Goal: Task Accomplishment & Management: Manage account settings

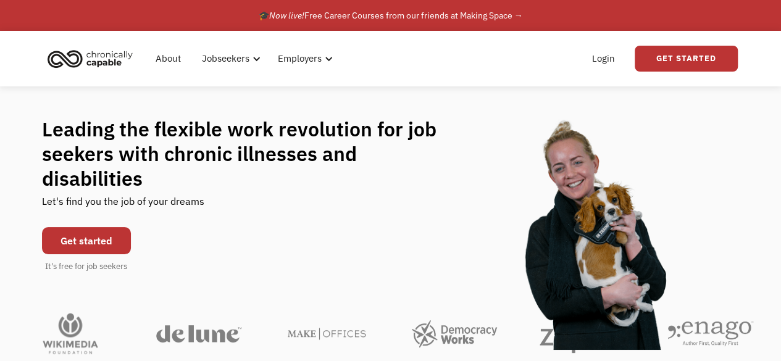
click at [606, 54] on link "Login" at bounding box center [604, 59] width 38 height 40
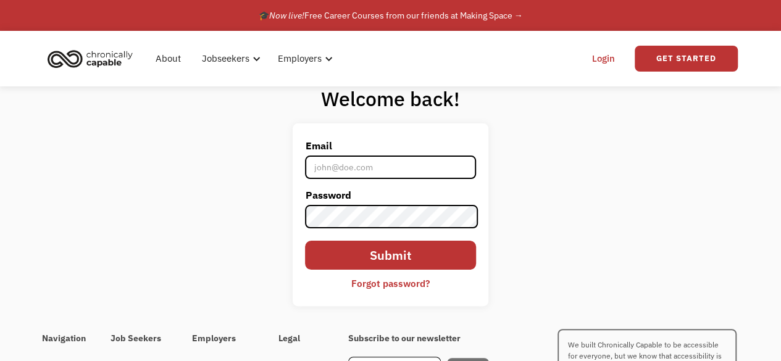
click at [355, 167] on input "Email" at bounding box center [390, 167] width 170 height 23
type input "[EMAIL_ADDRESS][DOMAIN_NAME]"
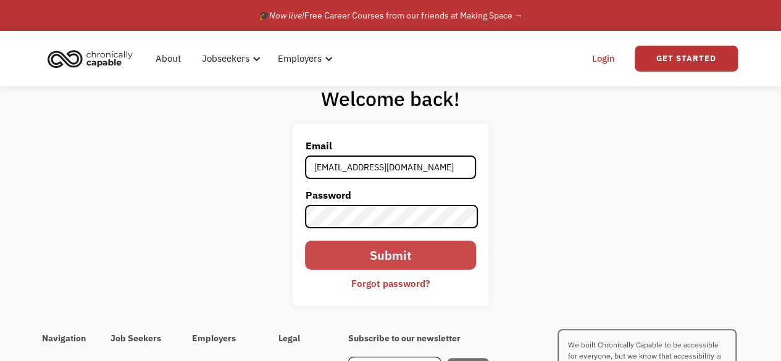
click at [443, 249] on input "Submit" at bounding box center [390, 255] width 170 height 29
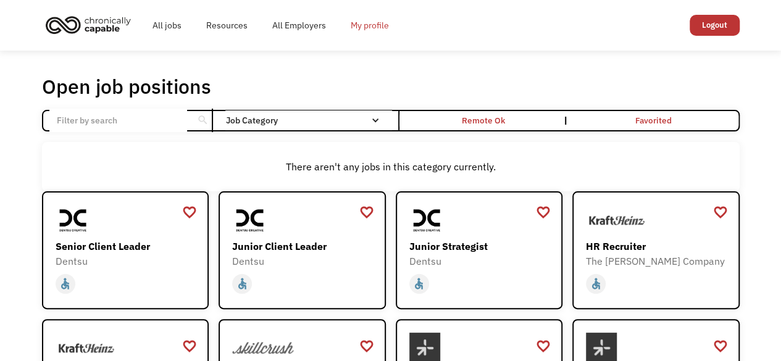
click at [364, 33] on link "My profile" at bounding box center [369, 26] width 63 height 40
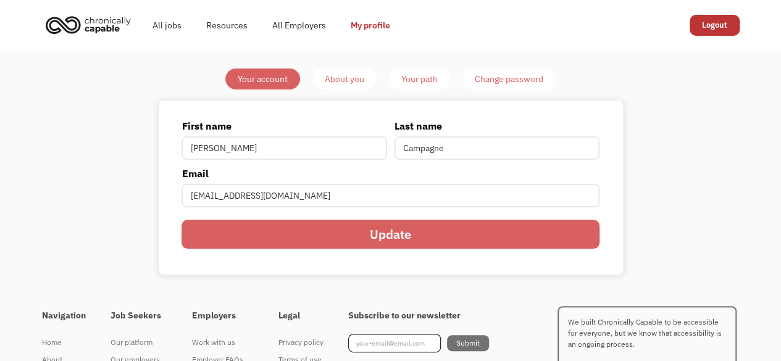
click at [352, 79] on div "About you" at bounding box center [345, 79] width 40 height 15
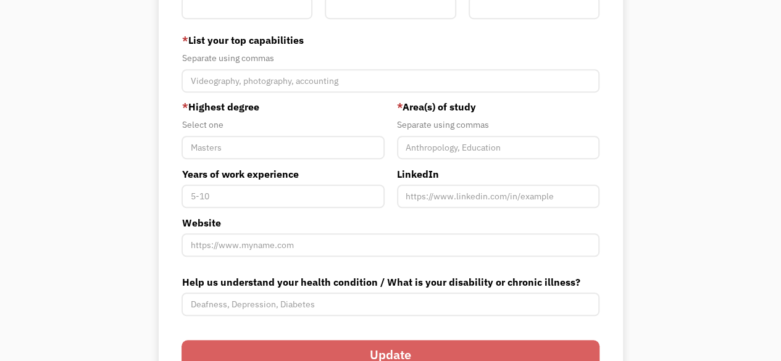
scroll to position [346, 0]
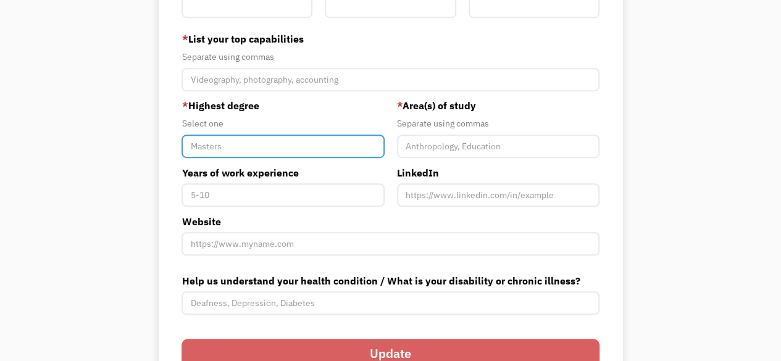
click at [223, 144] on input "Member-You-Update" at bounding box center [283, 146] width 203 height 23
type input "High School"
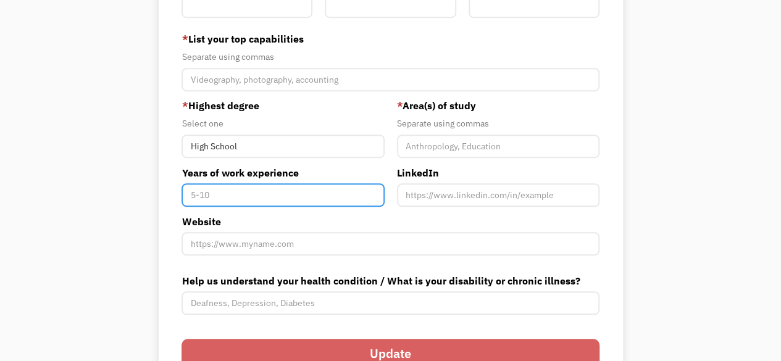
click at [298, 201] on input "Years of work experience" at bounding box center [283, 194] width 203 height 23
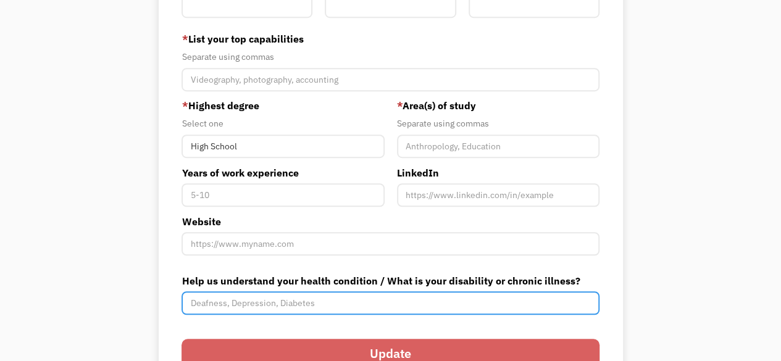
click at [241, 308] on input "Help us understand your health condition / What is your disability or chronic i…" at bounding box center [391, 303] width 418 height 23
type input "[MEDICAL_DATA], [PERSON_NAME] Syndrome"
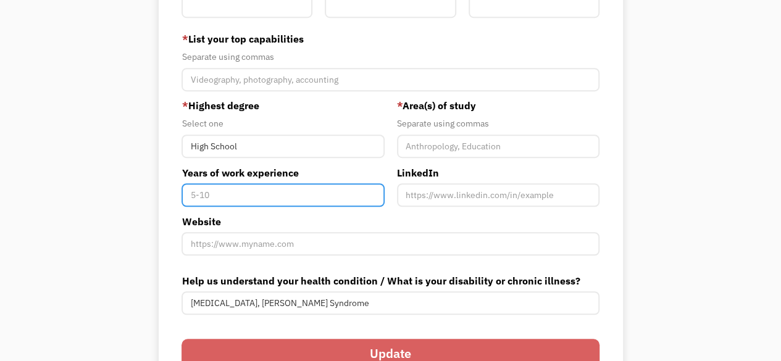
click at [278, 201] on input "Years of work experience" at bounding box center [283, 194] width 203 height 23
type input "10"
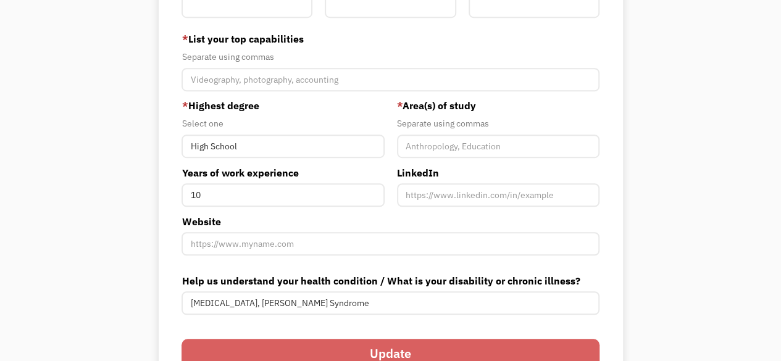
click at [601, 114] on div "* Area(s) of study Separate using commas LinkedIn" at bounding box center [498, 155] width 215 height 115
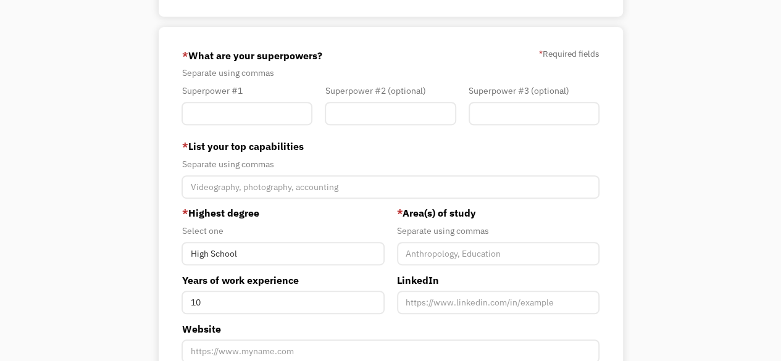
scroll to position [222, 0]
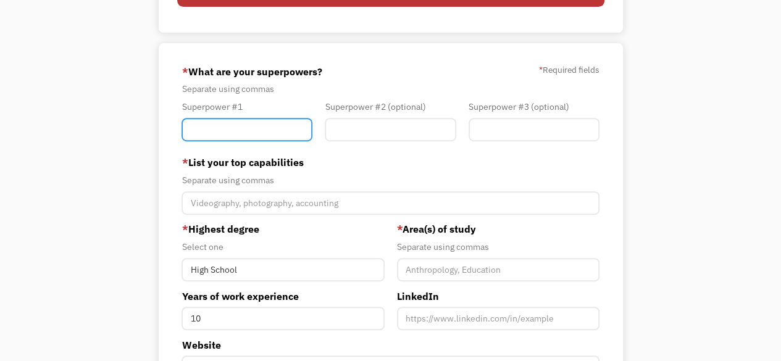
click at [222, 131] on input "Member-You-Update" at bounding box center [247, 129] width 131 height 23
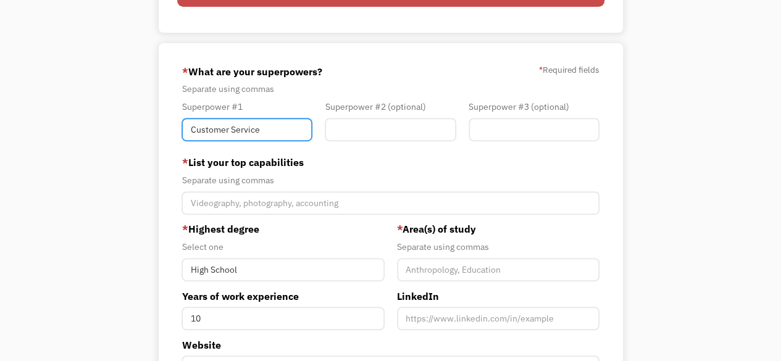
type input "Customer Service"
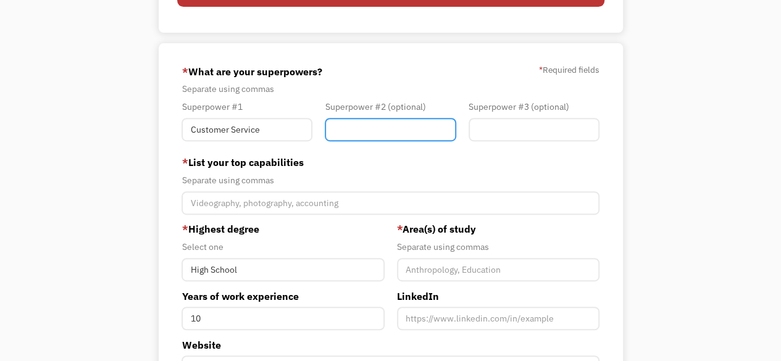
click at [367, 130] on input "Member-You-Update" at bounding box center [390, 129] width 131 height 23
click at [382, 135] on input "Patient Care" at bounding box center [390, 129] width 131 height 23
type input "P"
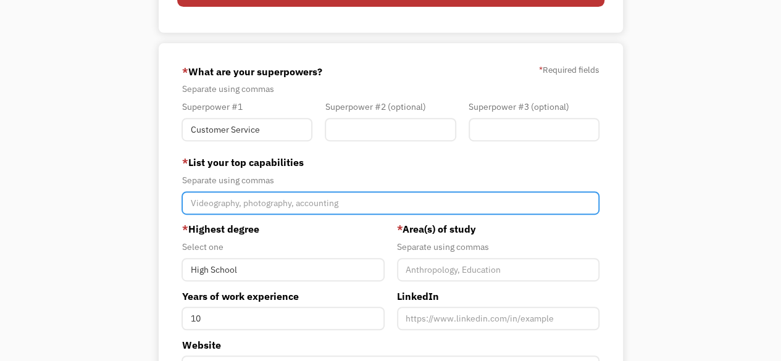
click at [293, 201] on input "Member-You-Update" at bounding box center [391, 202] width 418 height 23
type input "Customer Service"
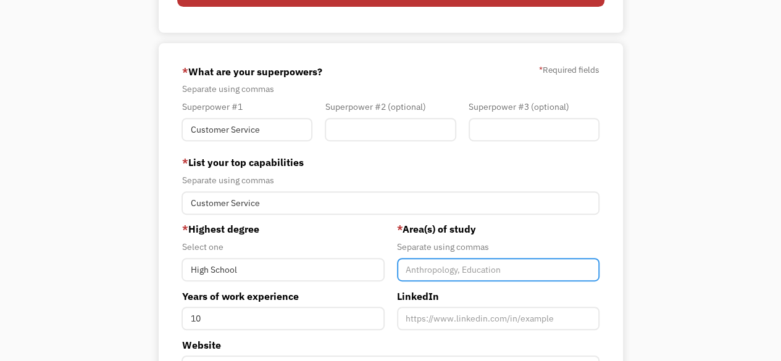
click at [431, 271] on input "Member-You-Update" at bounding box center [498, 269] width 203 height 23
type input "High School"
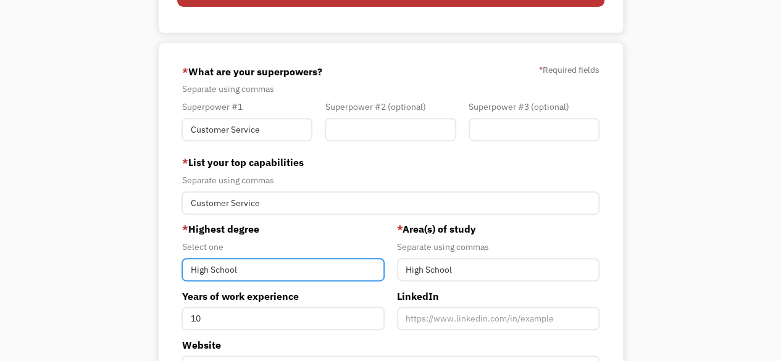
click at [264, 270] on input "High School" at bounding box center [283, 269] width 203 height 23
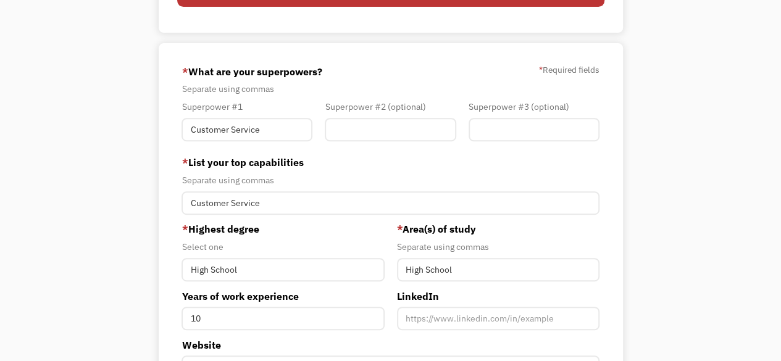
click at [212, 250] on div "Select one" at bounding box center [283, 247] width 203 height 15
click at [356, 127] on input "Member-You-Update" at bounding box center [390, 129] width 131 height 23
click at [292, 129] on input "Customer Service" at bounding box center [247, 129] width 131 height 23
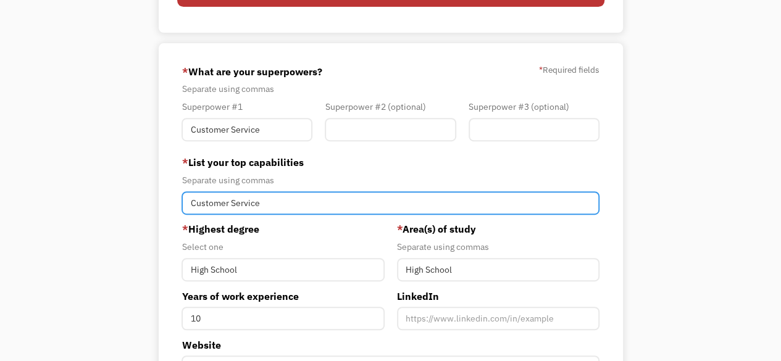
click at [272, 201] on input "Customer Service" at bounding box center [391, 202] width 418 height 23
type input "Customer Service, Inventory Management"
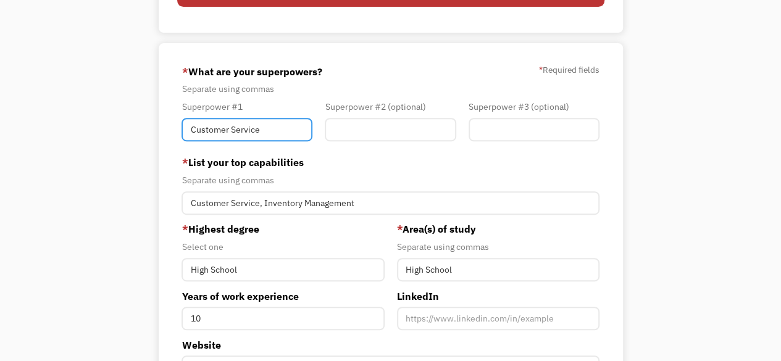
click at [275, 124] on input "Customer Service" at bounding box center [247, 129] width 131 height 23
type input "C"
type input "Organization"
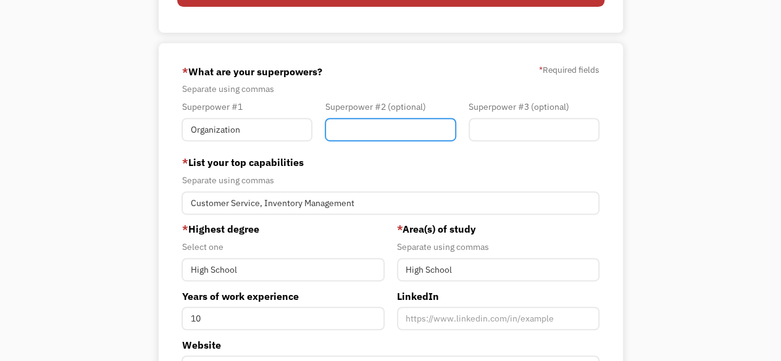
click at [354, 129] on input "Member-You-Update" at bounding box center [390, 129] width 131 height 23
type input "Cleanliness"
click at [483, 154] on form "68b62f5c80421448634a26b3 kcampagne@yahoo.com Kirsten Campagne Other * What are …" at bounding box center [391, 286] width 418 height 449
click at [400, 179] on div "Separate using commas" at bounding box center [391, 180] width 418 height 15
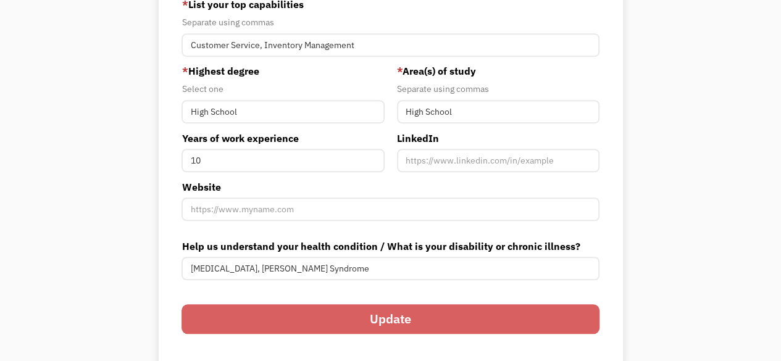
scroll to position [395, 0]
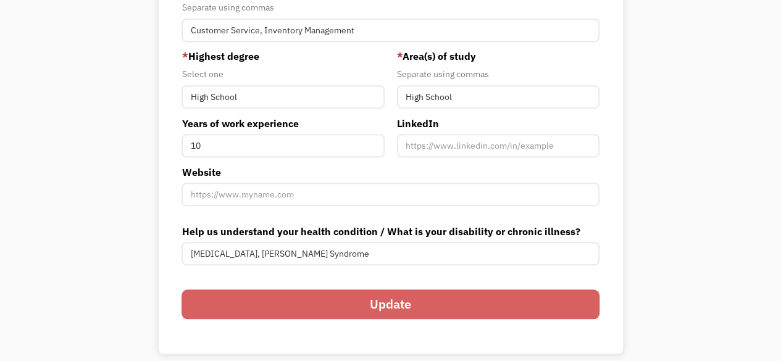
click at [387, 308] on input "Update" at bounding box center [391, 304] width 418 height 29
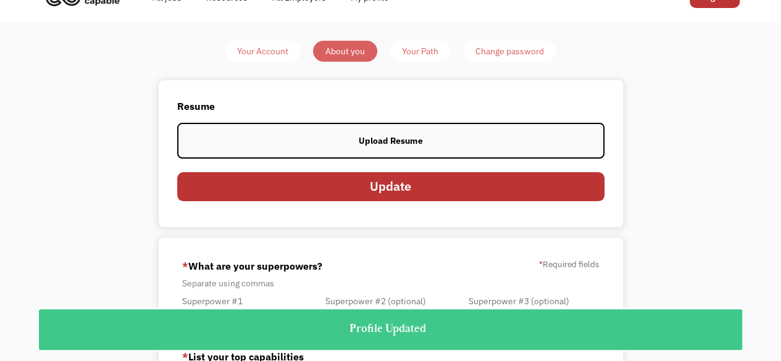
scroll to position [25, 0]
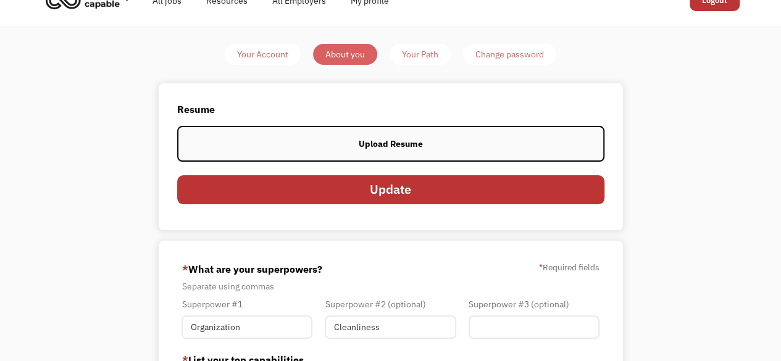
click at [364, 141] on div "Upload Resume" at bounding box center [391, 143] width 64 height 15
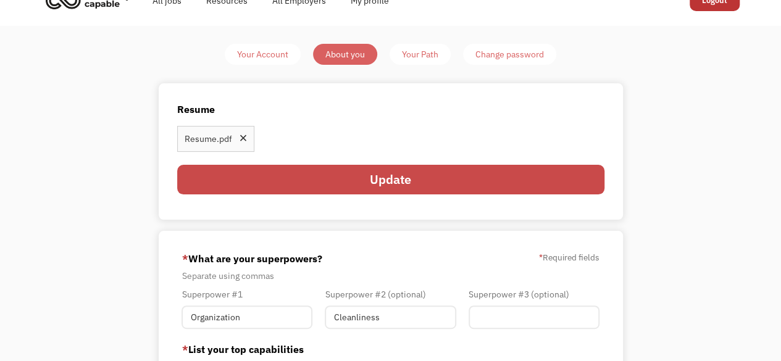
click at [395, 182] on input "Update" at bounding box center [390, 179] width 427 height 29
type input "Please wait..."
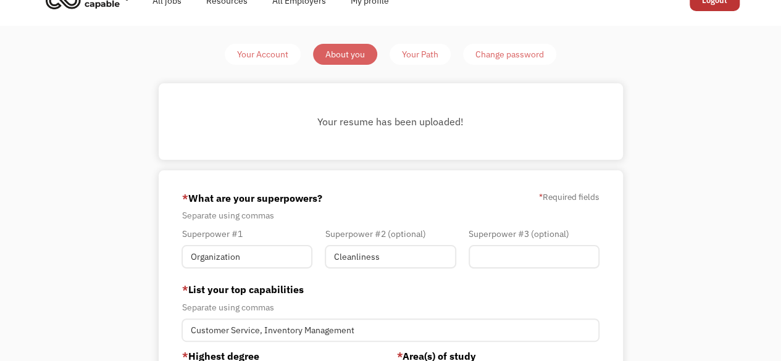
click at [425, 55] on div "Your Path" at bounding box center [420, 54] width 36 height 15
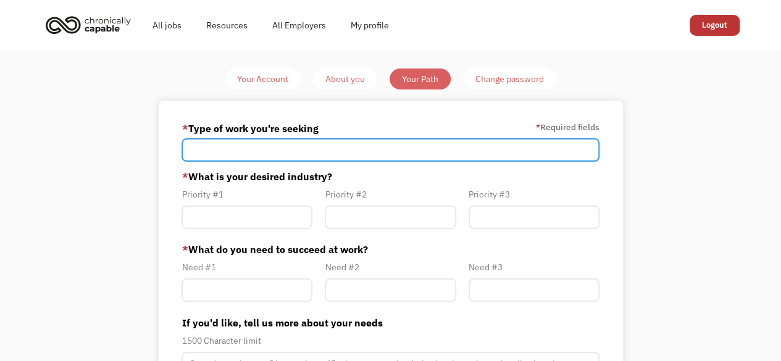
click at [252, 151] on input "Member-Path-Update" at bounding box center [391, 149] width 418 height 23
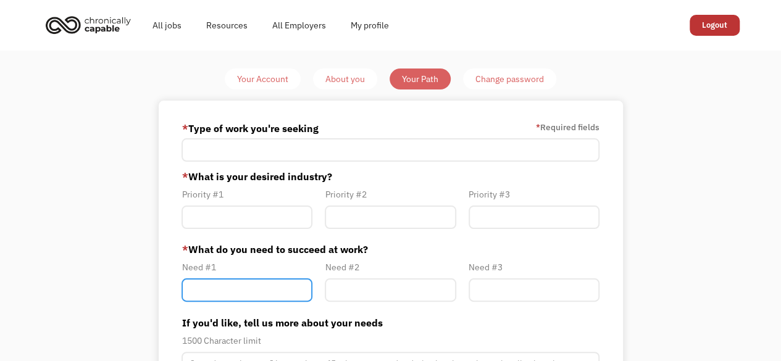
click at [212, 287] on input "Member-Path-Update" at bounding box center [247, 290] width 131 height 23
type input "Frequent Breaks"
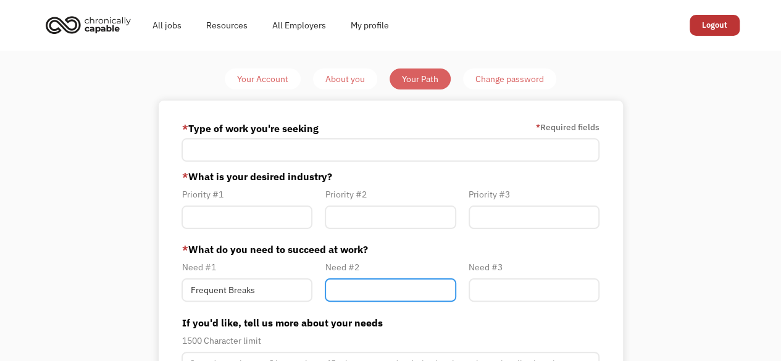
click at [357, 292] on input "Member-Path-Update" at bounding box center [390, 290] width 131 height 23
type input "Minimal Standing"
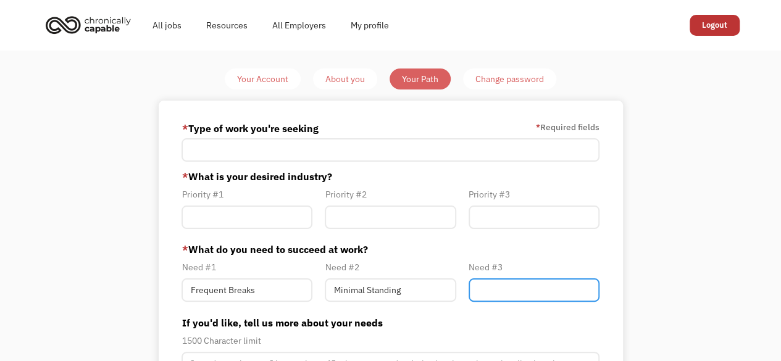
click at [505, 294] on input "Member-Path-Update" at bounding box center [534, 290] width 131 height 23
type input "No Heavy Lifting"
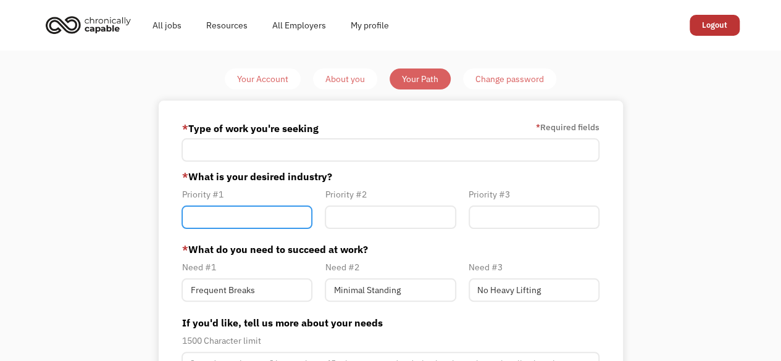
click at [224, 217] on input "Member-Path-Update" at bounding box center [247, 217] width 131 height 23
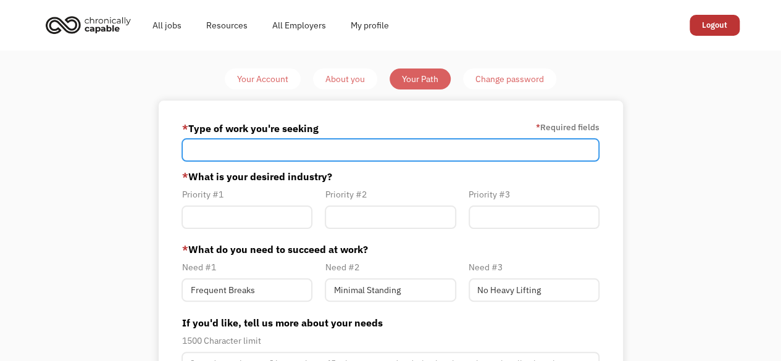
click at [214, 148] on input "Member-Path-Update" at bounding box center [391, 149] width 418 height 23
type input "Office Work"
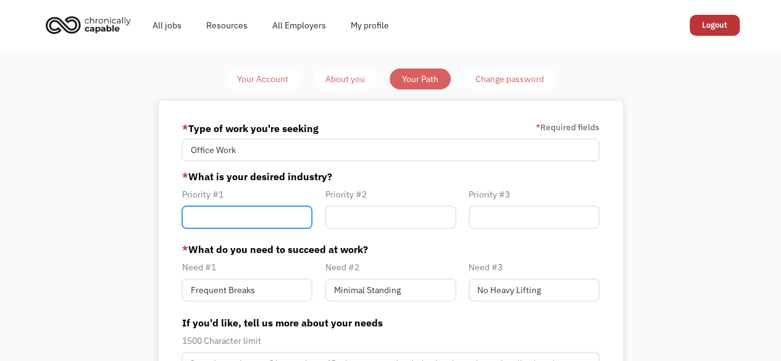
click at [253, 220] on input "Member-Path-Update" at bounding box center [247, 217] width 131 height 23
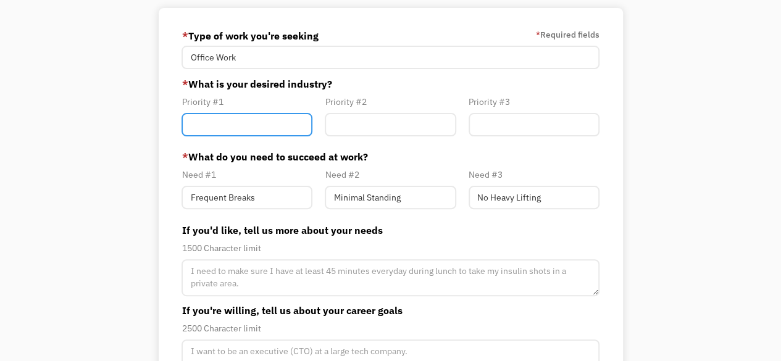
scroll to position [109, 0]
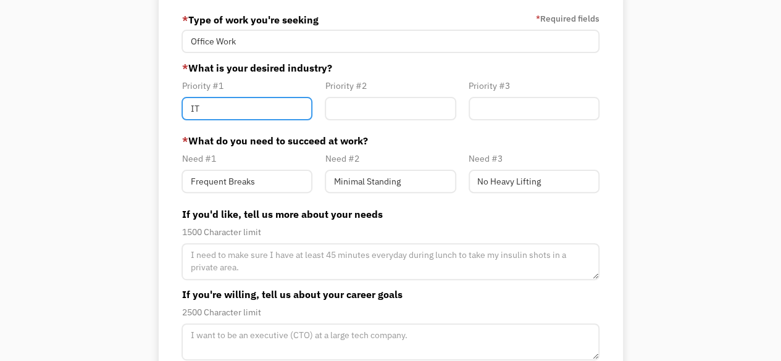
type input "IT"
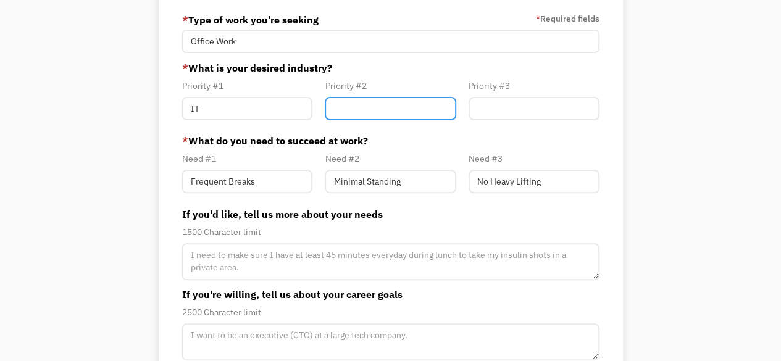
click at [358, 102] on input "Member-Path-Update" at bounding box center [390, 108] width 131 height 23
type input "Healthcare"
click at [285, 129] on form "* Type of work you're seeking * Required fields Office Work * What is your desi…" at bounding box center [391, 216] width 418 height 412
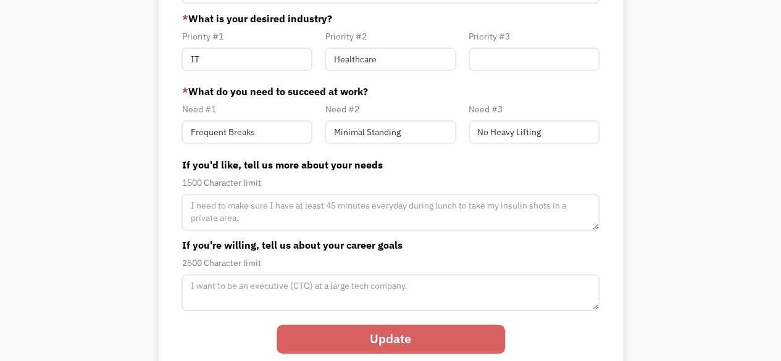
scroll to position [183, 0]
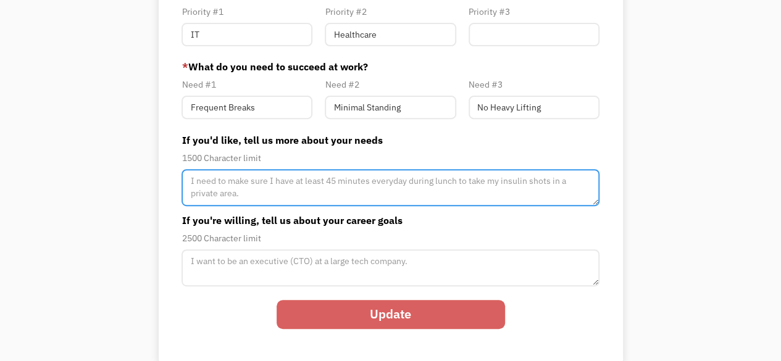
click at [214, 197] on textarea "Member-Path-Update" at bounding box center [391, 187] width 418 height 37
click at [268, 182] on textarea "Member-Path-Update" at bounding box center [391, 187] width 418 height 37
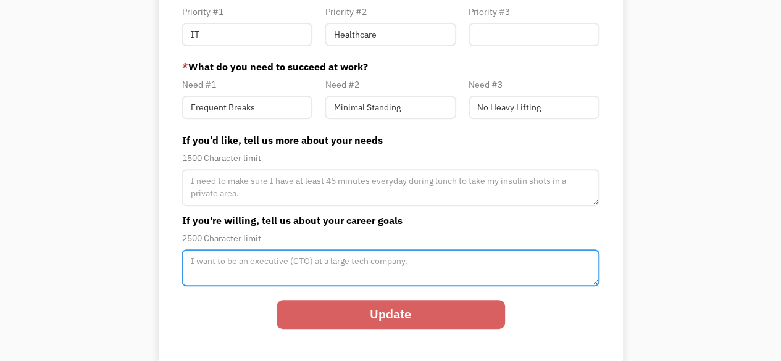
click at [224, 206] on textarea "Member-Path-Update" at bounding box center [391, 187] width 418 height 37
click at [455, 206] on textarea "I am currently working on certifications for cybersecutirty" at bounding box center [391, 187] width 418 height 37
click at [448, 206] on textarea "I am currently working on certifications for cybersecurity" at bounding box center [391, 187] width 418 height 37
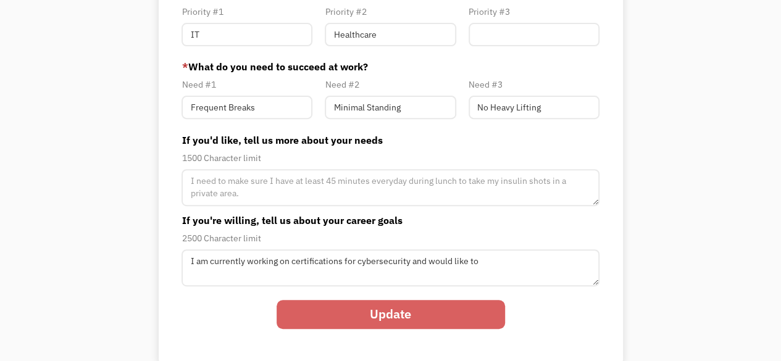
click at [591, 308] on div "Update" at bounding box center [391, 321] width 418 height 54
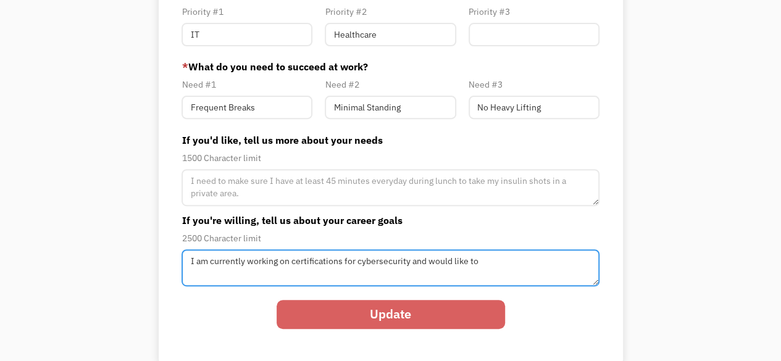
click at [501, 206] on textarea "I am currently working on certifications for cybersecurity and would like to" at bounding box center [391, 187] width 418 height 37
type textarea "I am currently working on certifications for cybersecurity and would like to"
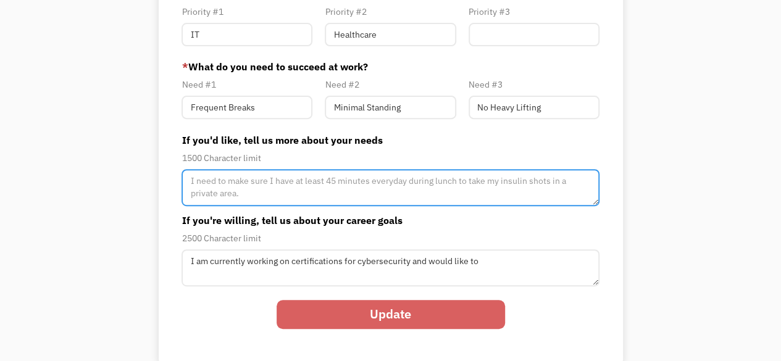
click at [246, 188] on textarea "Member-Path-Update" at bounding box center [391, 187] width 418 height 37
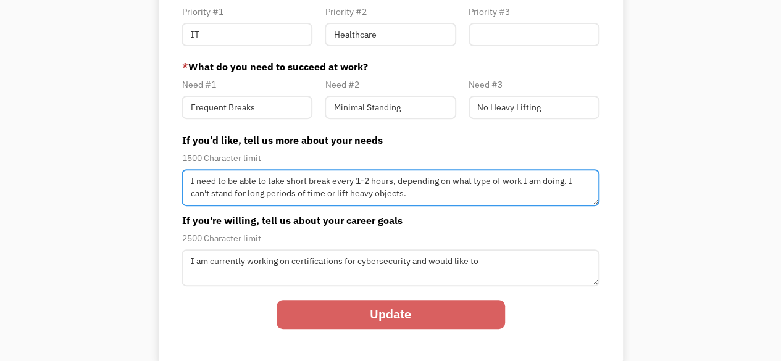
click at [364, 183] on textarea "I need to be able to take short break every 1-2 hours, depending on what type o…" at bounding box center [391, 187] width 418 height 37
type textarea "I need to be able to take short break every 1-2 hours, depending on what type o…"
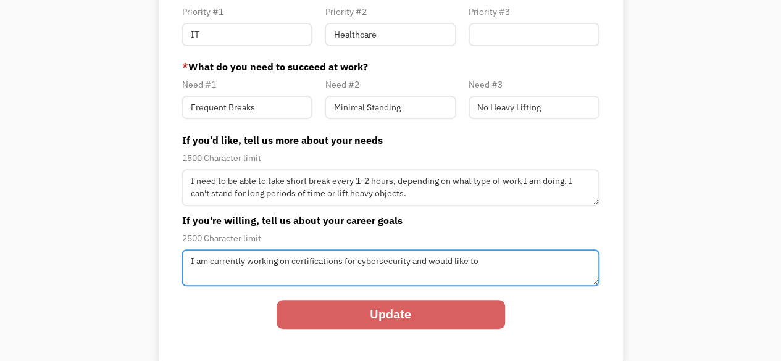
click at [539, 206] on textarea "I am currently working on certifications for cybersecurity and would like to" at bounding box center [391, 187] width 418 height 37
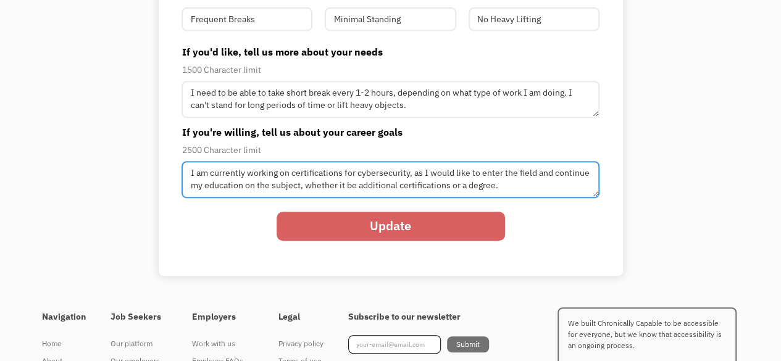
scroll to position [275, 0]
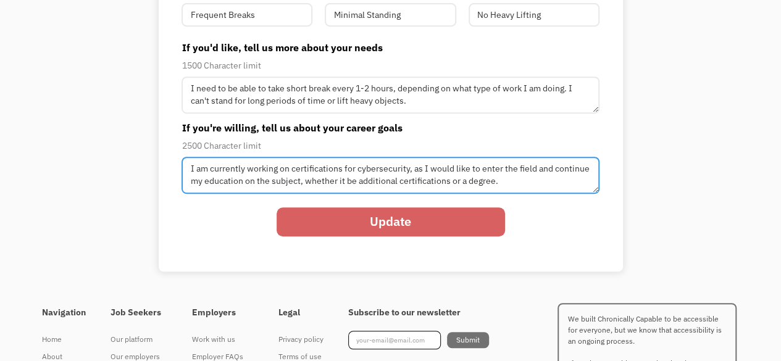
type textarea "I am currently working on certifications for cybersecurity, as I would like to …"
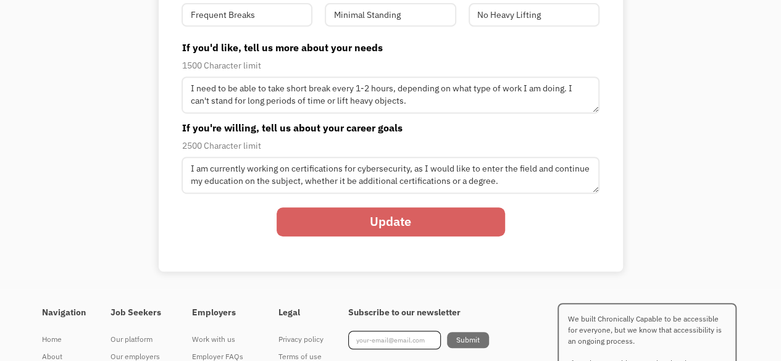
click at [394, 215] on input "Update" at bounding box center [391, 222] width 229 height 29
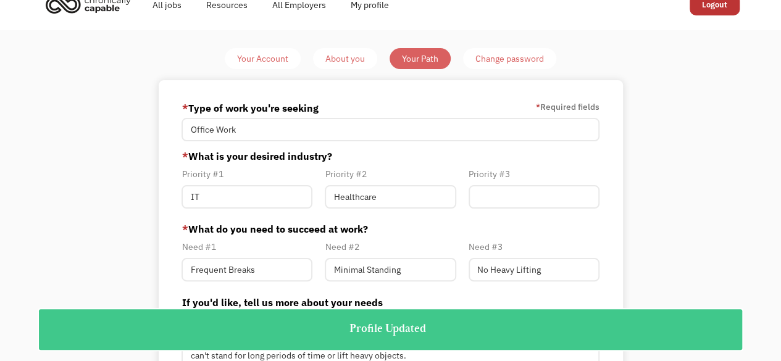
scroll to position [0, 0]
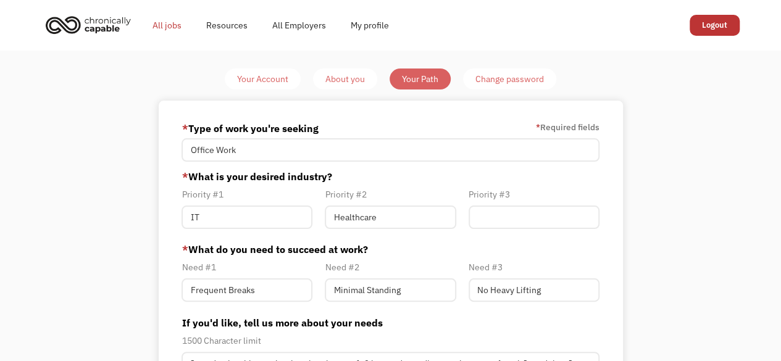
click at [158, 20] on link "All jobs" at bounding box center [167, 26] width 54 height 40
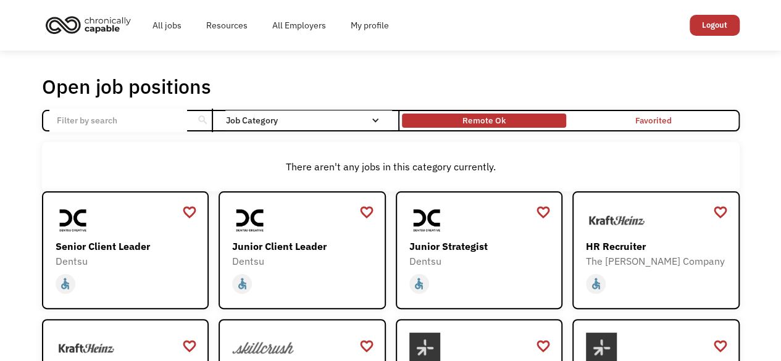
click at [463, 119] on div "Remote Ok" at bounding box center [484, 120] width 43 height 15
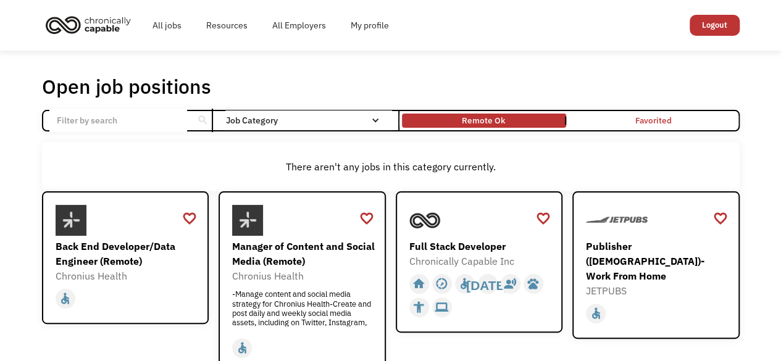
click at [124, 121] on input "Email Form" at bounding box center [118, 120] width 138 height 23
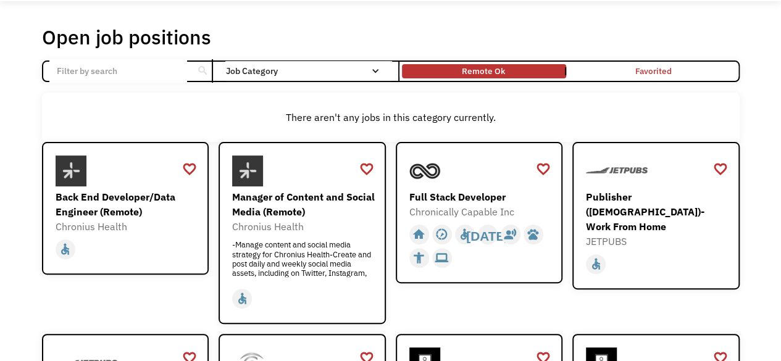
scroll to position [74, 0]
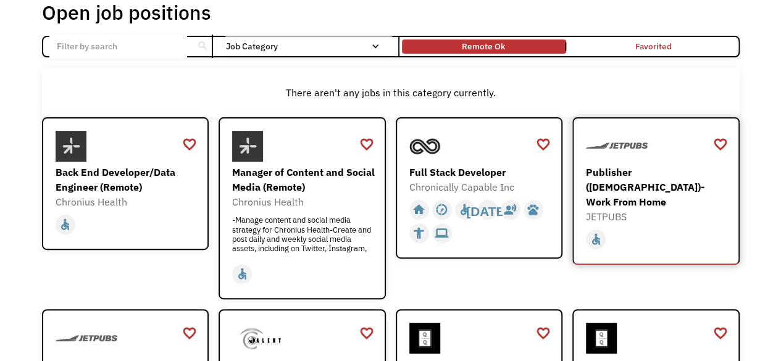
click at [626, 182] on div "Publisher ([DEMOGRAPHIC_DATA])- Work From Home" at bounding box center [657, 187] width 143 height 44
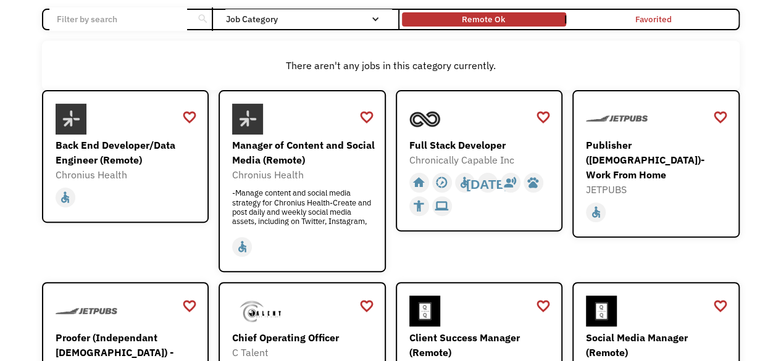
scroll to position [99, 0]
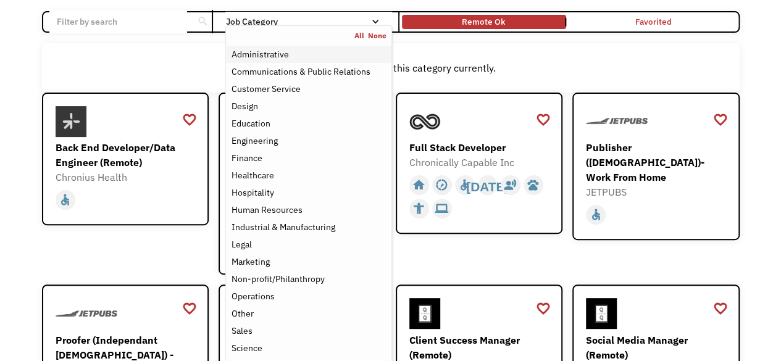
click at [275, 54] on div "Administrative" at bounding box center [259, 54] width 57 height 15
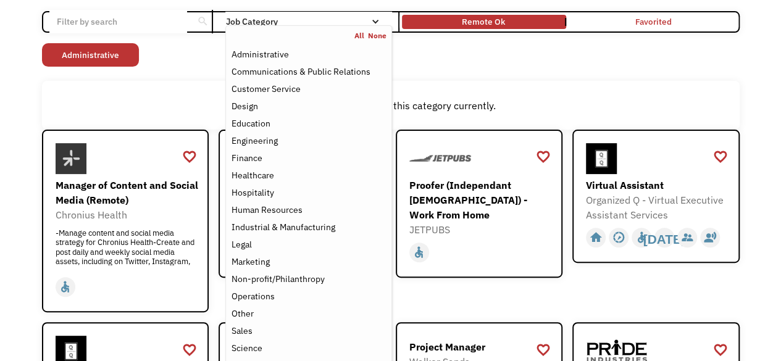
click at [4, 102] on div "Open job positions You have X liked items Search search Filter by category Admi…" at bounding box center [390, 341] width 781 height 778
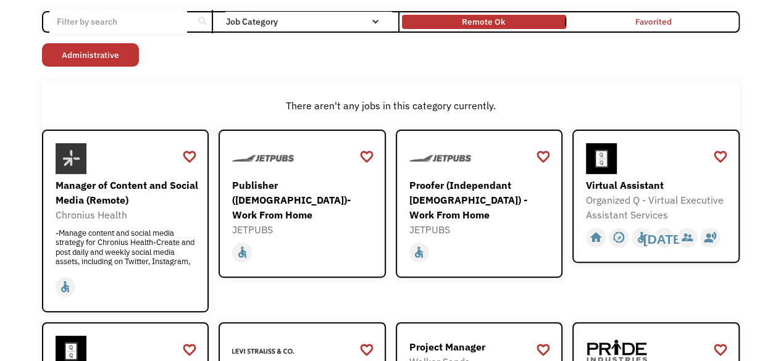
click at [0, 208] on div "Open job positions You have X liked items Search search Filter by category Admi…" at bounding box center [390, 341] width 781 height 778
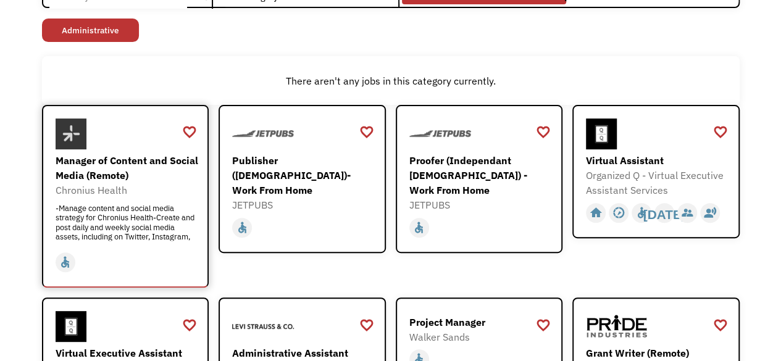
click at [78, 170] on div "Manager of Content and Social Media (Remote)" at bounding box center [127, 168] width 143 height 30
click at [440, 161] on div "Proofer (Independant [DEMOGRAPHIC_DATA]) - Work From Home" at bounding box center [480, 175] width 143 height 44
click at [315, 175] on div "Publisher ([DEMOGRAPHIC_DATA])- Work From Home" at bounding box center [303, 175] width 143 height 44
click at [352, 198] on div "JETPUBS" at bounding box center [303, 205] width 143 height 15
click at [667, 170] on div "Organized Q - Virtual Executive Assistant Services" at bounding box center [657, 183] width 143 height 30
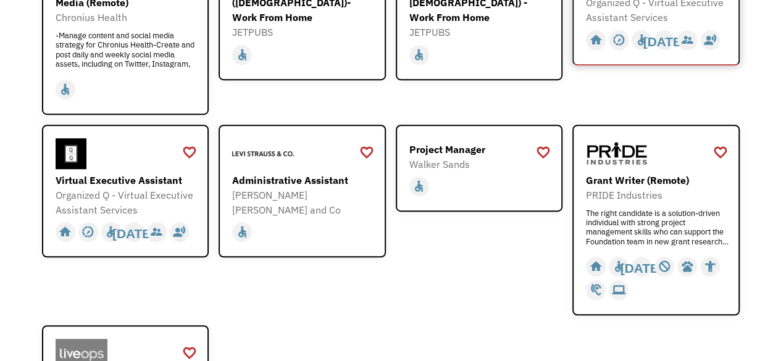
scroll to position [222, 0]
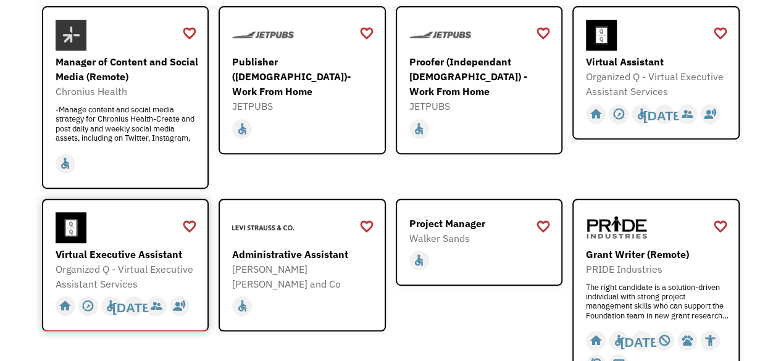
click at [138, 248] on div "Virtual Executive Assistant" at bounding box center [127, 254] width 143 height 15
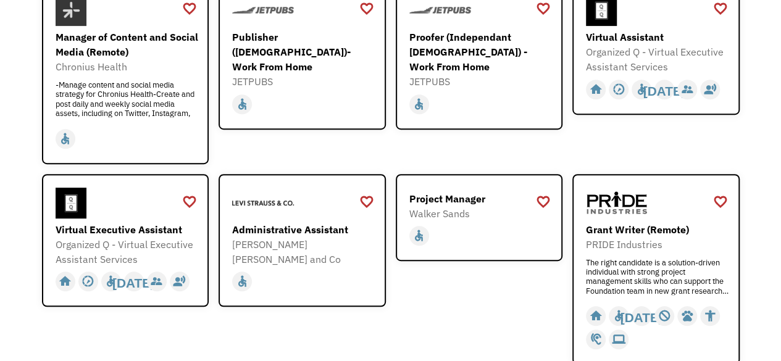
scroll to position [321, 0]
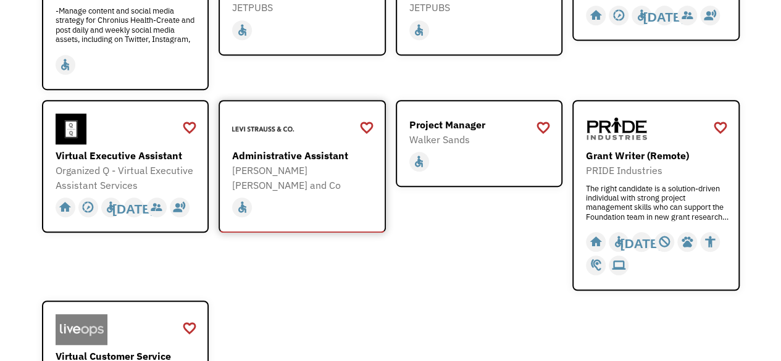
click at [321, 154] on div "Administrative Assistant" at bounding box center [303, 155] width 143 height 15
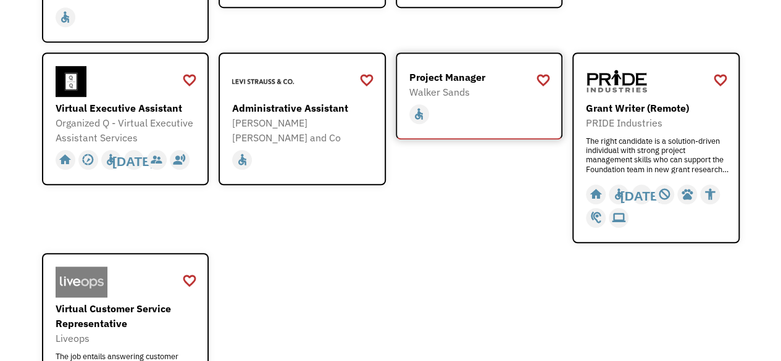
scroll to position [371, 0]
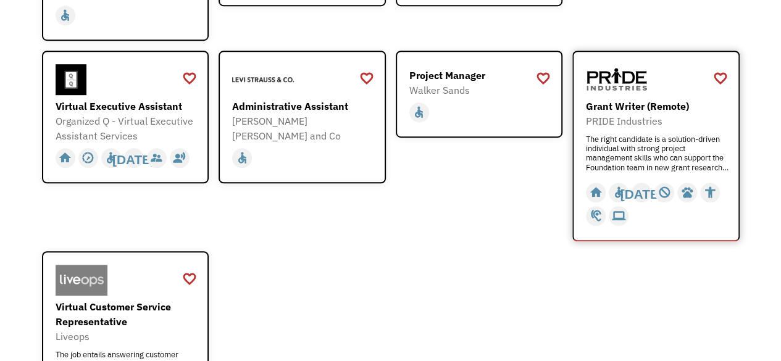
click at [651, 112] on div "Grant Writer (Remote)" at bounding box center [657, 106] width 143 height 15
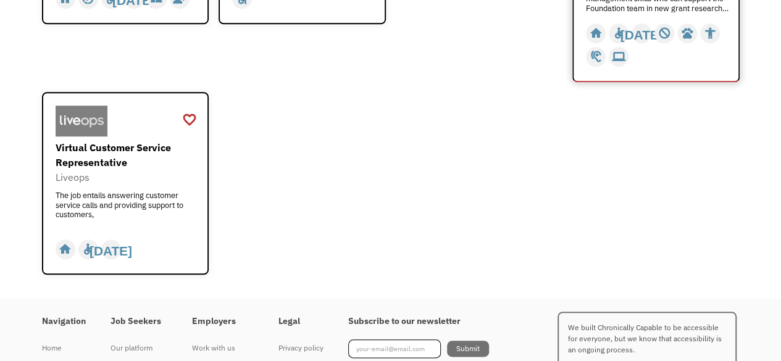
scroll to position [568, 0]
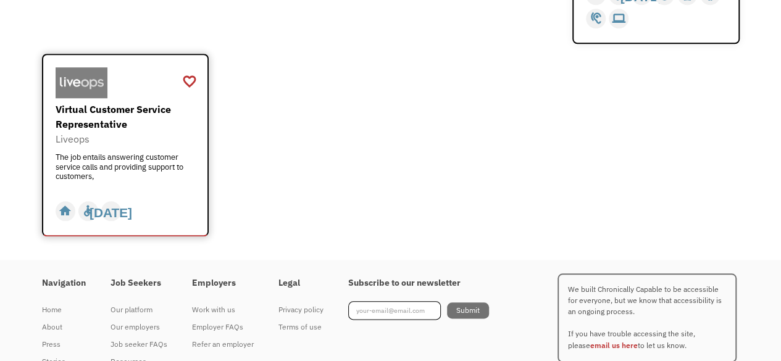
click at [84, 112] on div "Virtual Customer Service Representative" at bounding box center [127, 117] width 143 height 30
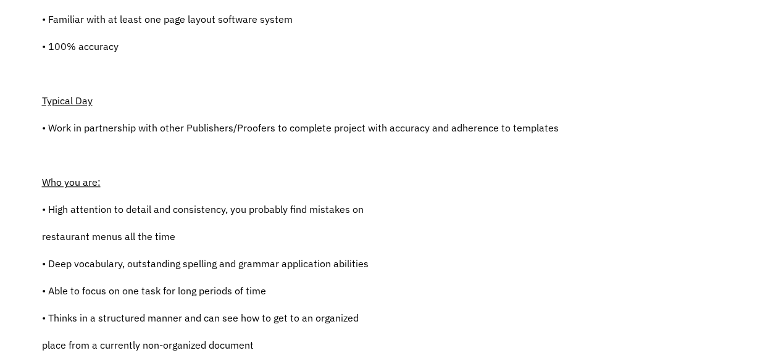
scroll to position [445, 0]
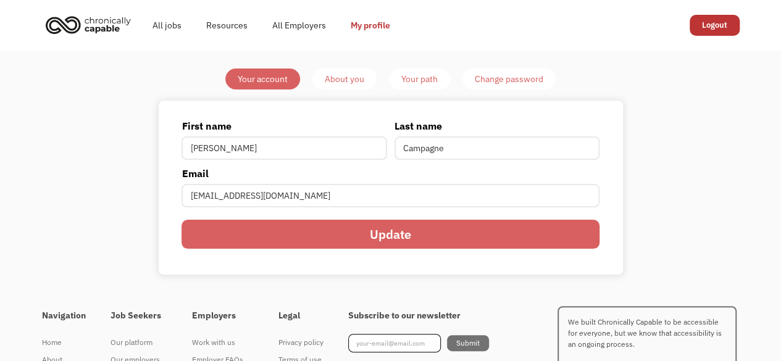
click at [356, 83] on div "About you" at bounding box center [345, 79] width 40 height 15
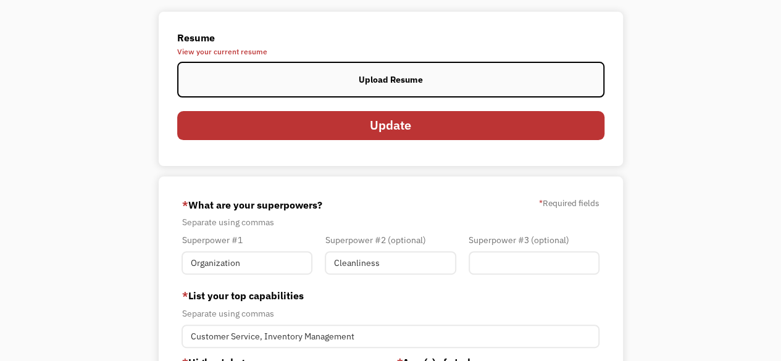
scroll to position [124, 0]
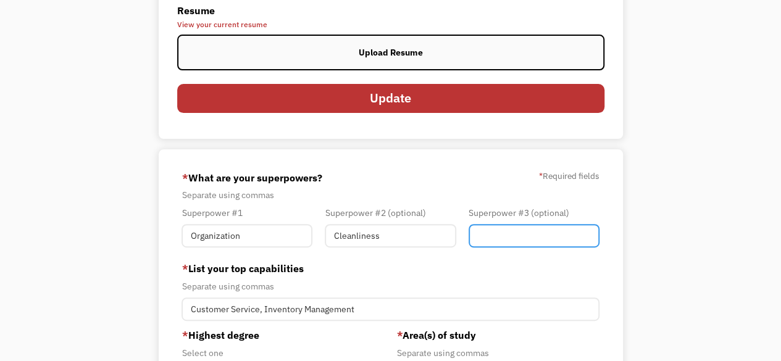
click at [506, 229] on input "Member-You-Update" at bounding box center [534, 235] width 131 height 23
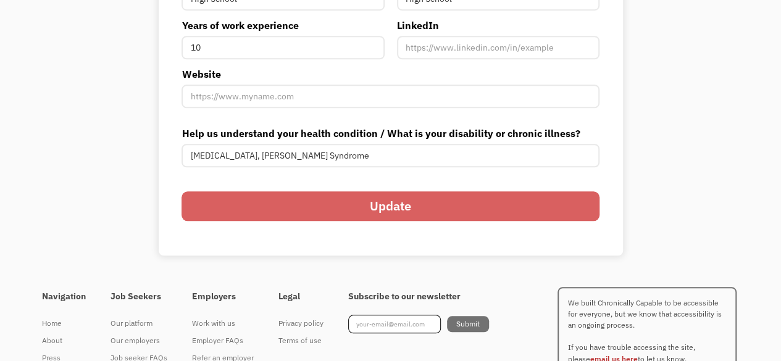
scroll to position [539, 0]
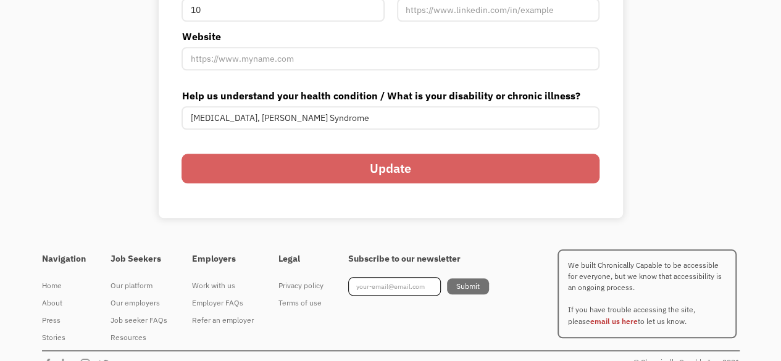
type input "Attention to Detail"
click at [388, 166] on input "Update" at bounding box center [391, 168] width 418 height 29
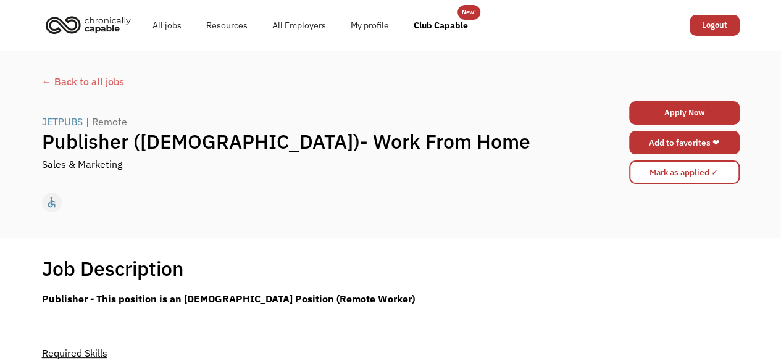
click at [702, 139] on link "Add to favorites ❤" at bounding box center [684, 142] width 111 height 23
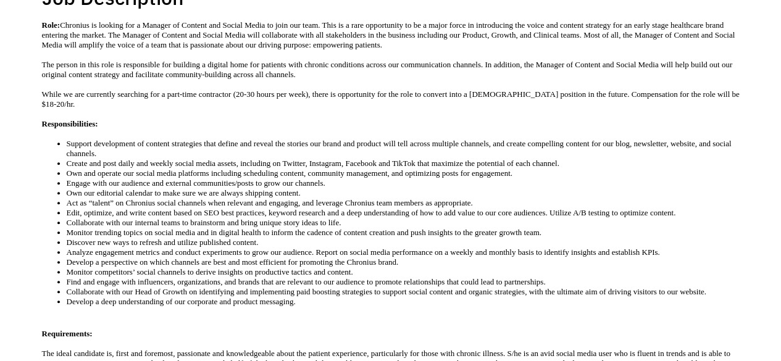
scroll to position [272, 0]
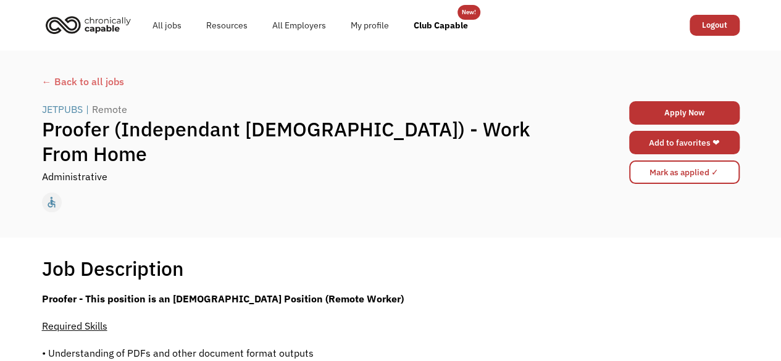
click at [681, 149] on link "Add to favorites ❤" at bounding box center [684, 142] width 111 height 23
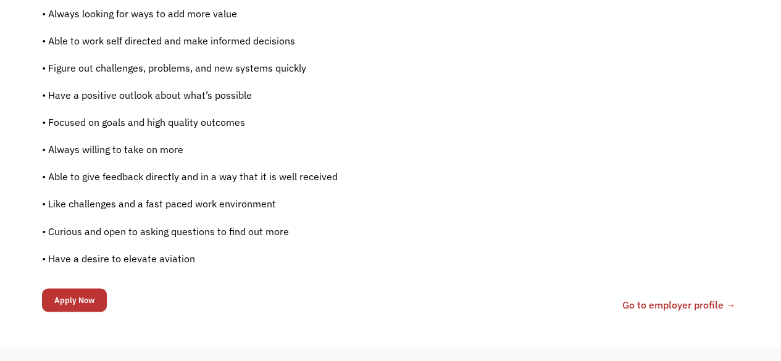
scroll to position [939, 0]
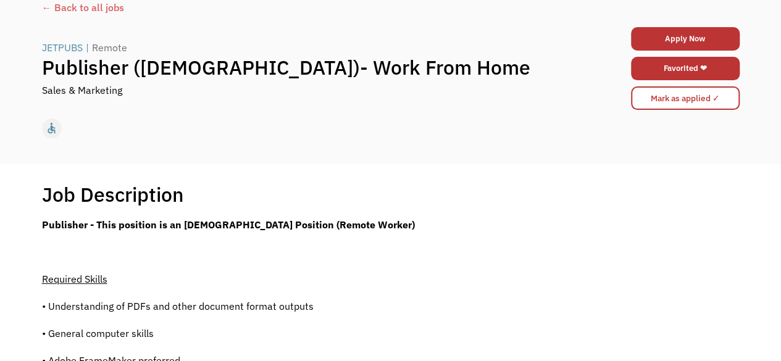
scroll to position [0, 0]
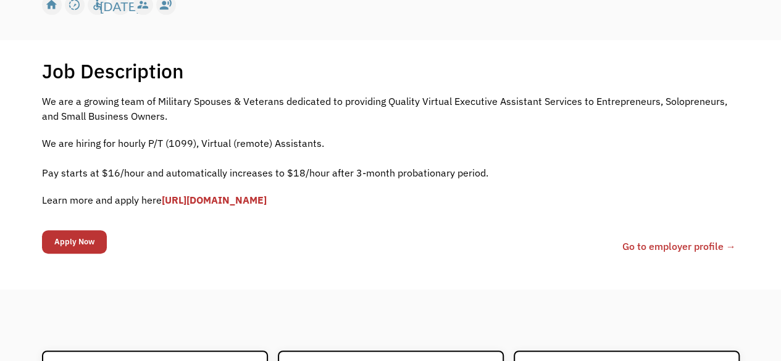
scroll to position [173, 0]
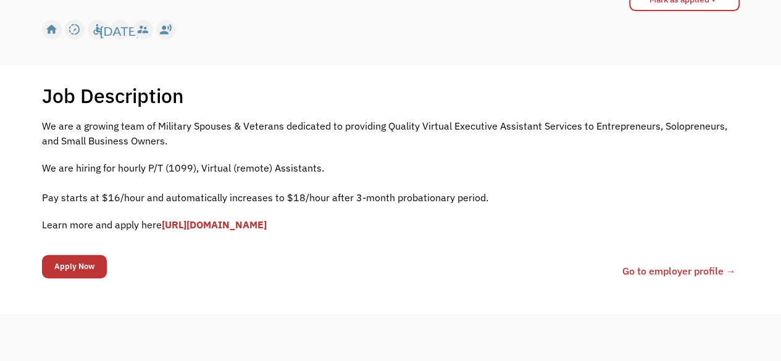
click at [267, 225] on link "[URL][DOMAIN_NAME]" at bounding box center [214, 225] width 105 height 12
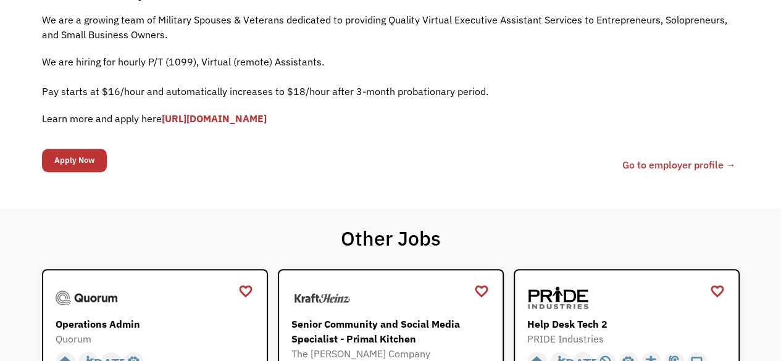
scroll to position [173, 0]
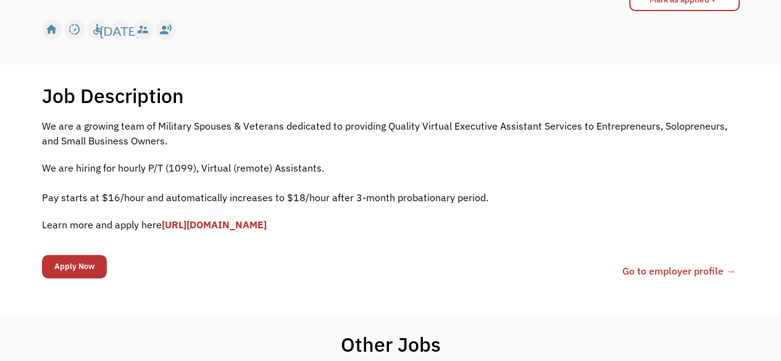
click at [655, 268] on link "Go to employer profile →" at bounding box center [680, 271] width 114 height 15
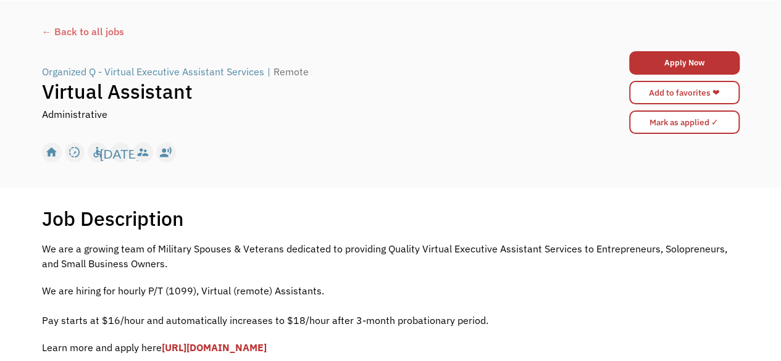
scroll to position [49, 0]
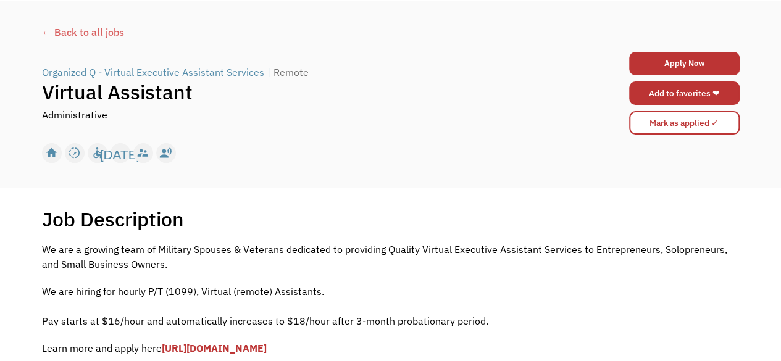
click at [694, 98] on link "Add to favorites ❤" at bounding box center [684, 93] width 111 height 23
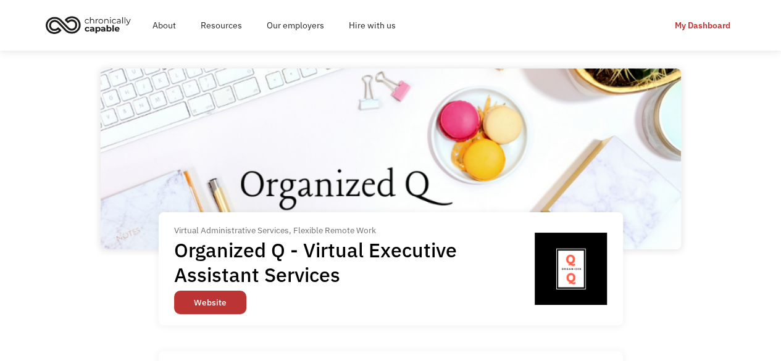
click at [209, 305] on link "Website" at bounding box center [210, 302] width 72 height 23
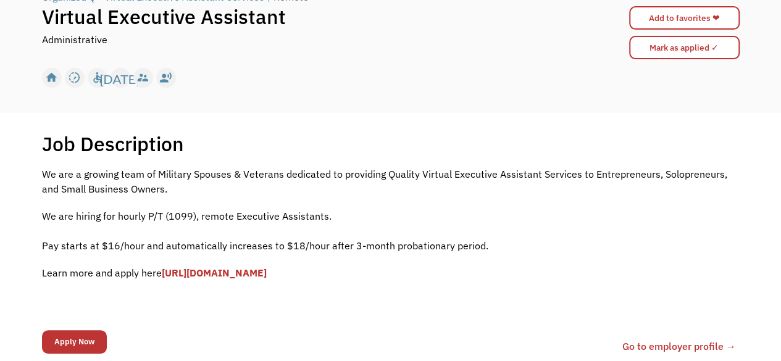
scroll to position [124, 0]
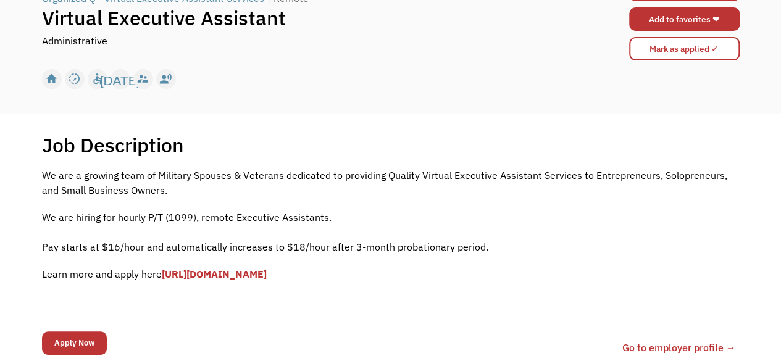
click at [681, 17] on link "Add to favorites ❤" at bounding box center [684, 18] width 111 height 23
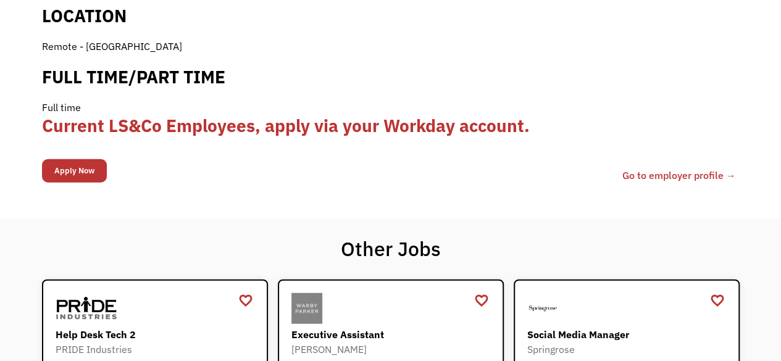
scroll to position [1359, 0]
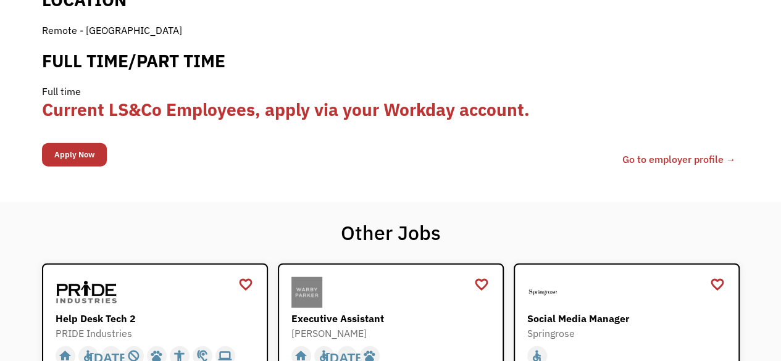
click at [364, 98] on b "Current LS&Co Employees, apply via your Workday account." at bounding box center [286, 109] width 488 height 23
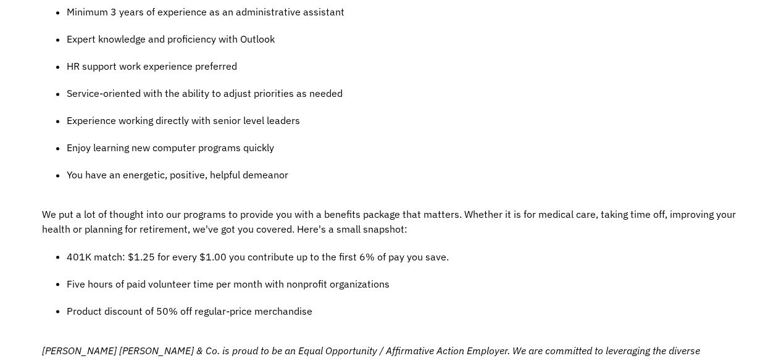
scroll to position [889, 0]
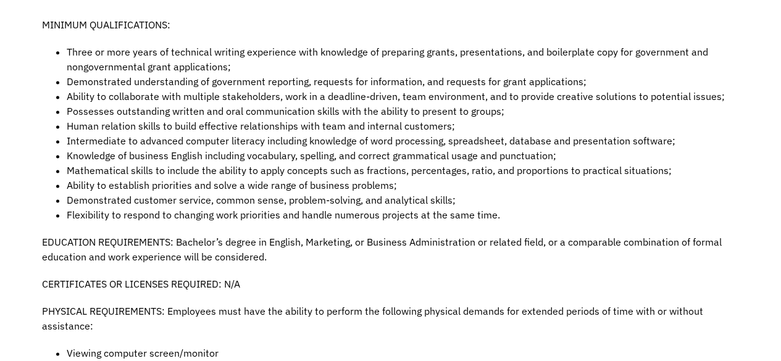
scroll to position [815, 0]
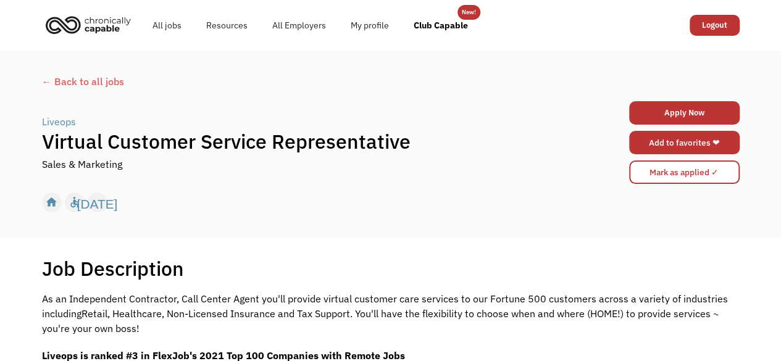
click at [644, 148] on link "Add to favorites ❤" at bounding box center [684, 142] width 111 height 23
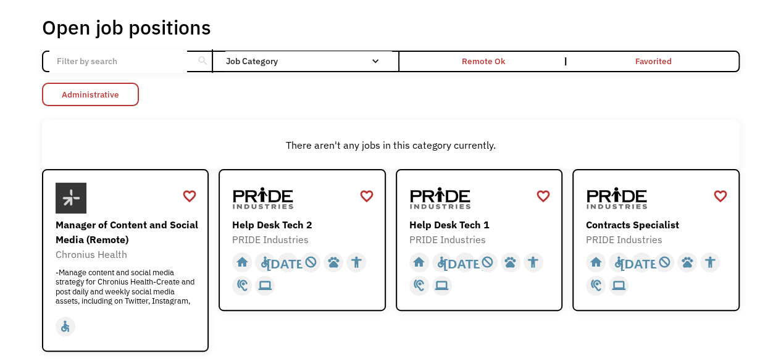
scroll to position [60, 0]
click at [490, 127] on div "There aren't any jobs in this category currently." at bounding box center [391, 144] width 698 height 49
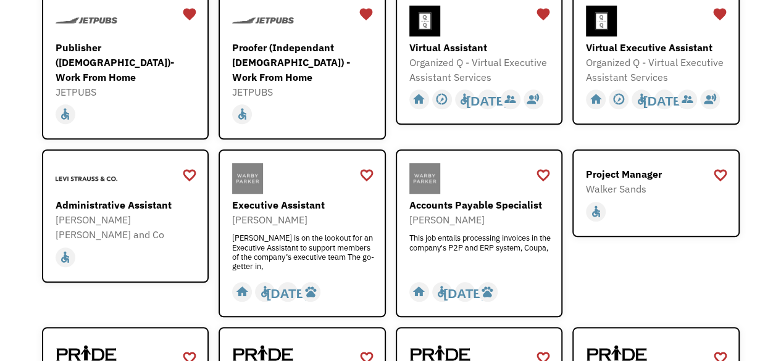
scroll to position [430, 0]
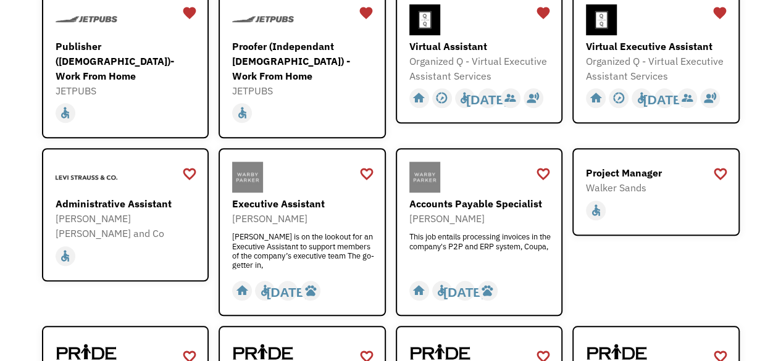
click at [490, 127] on div "favorite_border favorite Saving Senior Client Leader Dentsu https://join.smartr…" at bounding box center [391, 273] width 698 height 950
click at [443, 162] on div at bounding box center [480, 177] width 143 height 31
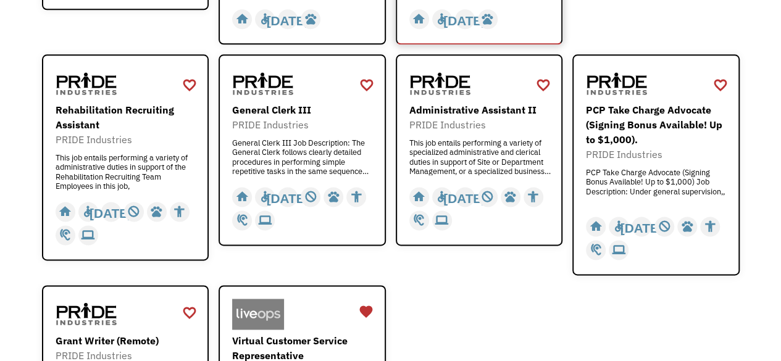
scroll to position [727, 0]
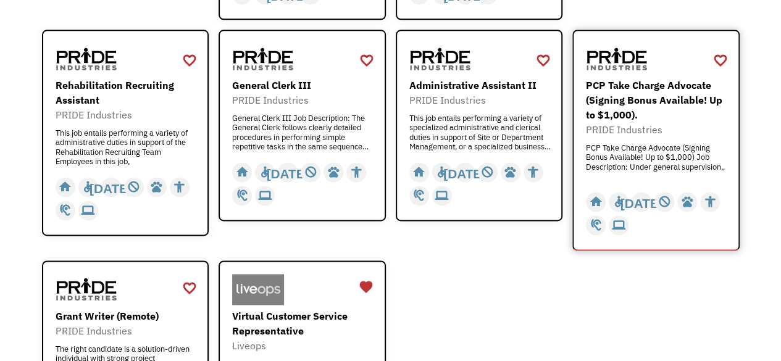
click at [684, 122] on div "PRIDE Industries" at bounding box center [657, 129] width 143 height 15
click at [458, 114] on div "This job entails performing a variety of specialized administrative and clerica…" at bounding box center [480, 132] width 143 height 37
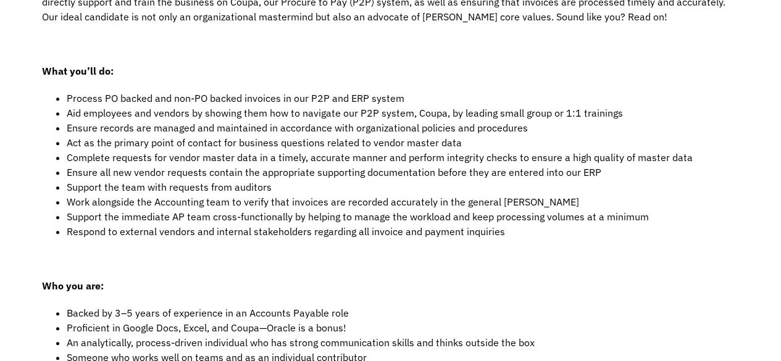
scroll to position [395, 0]
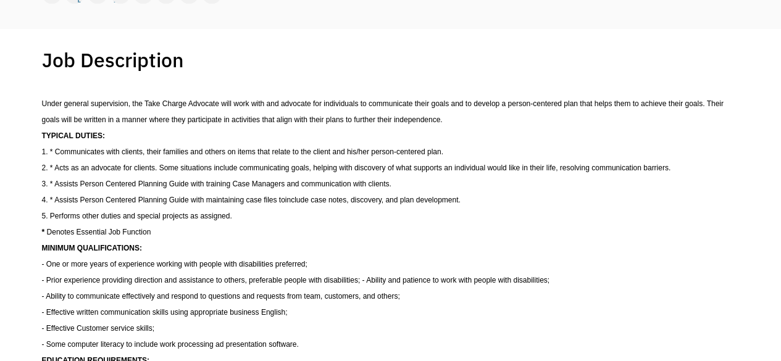
scroll to position [321, 0]
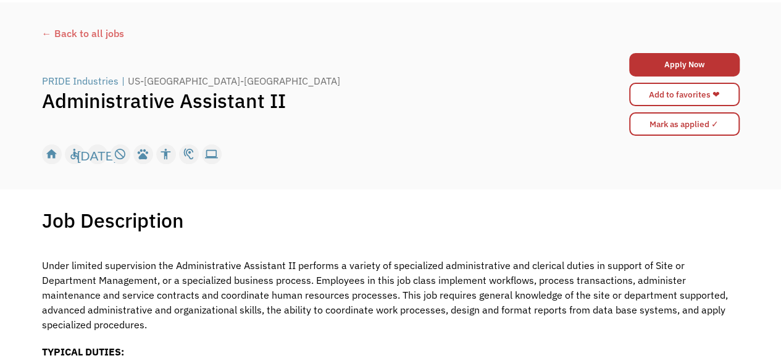
scroll to position [25, 0]
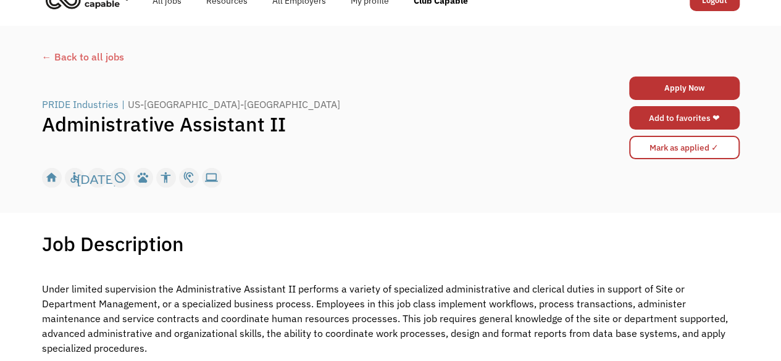
click at [693, 122] on link "Add to favorites ❤" at bounding box center [684, 117] width 111 height 23
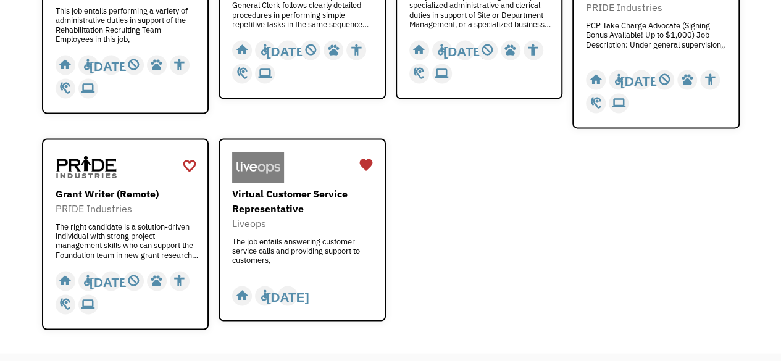
scroll to position [850, 0]
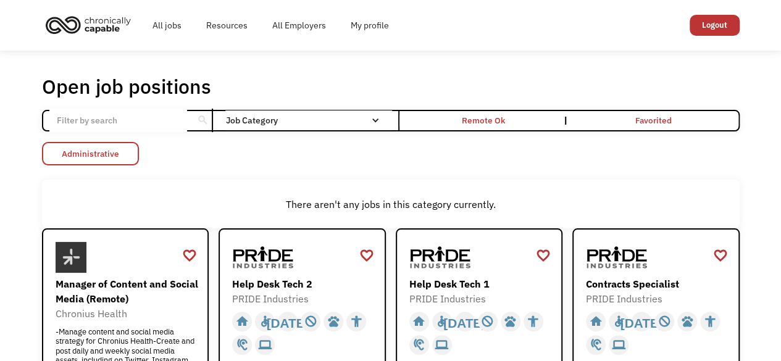
click at [119, 151] on link "Administrative" at bounding box center [90, 153] width 97 height 23
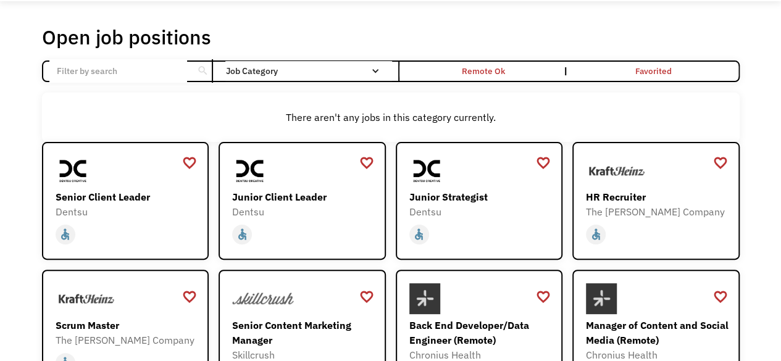
scroll to position [74, 0]
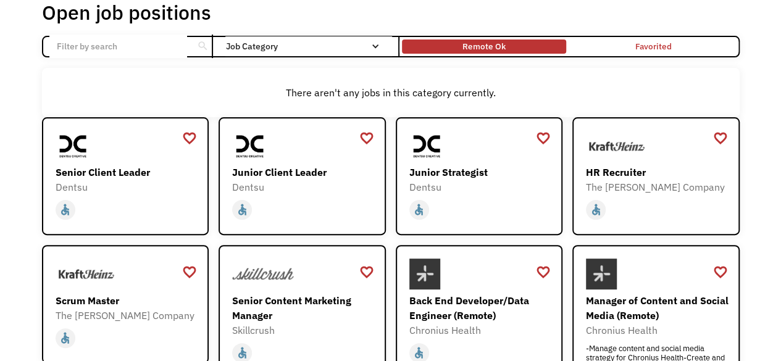
click at [487, 45] on div "Remote Ok" at bounding box center [484, 46] width 43 height 15
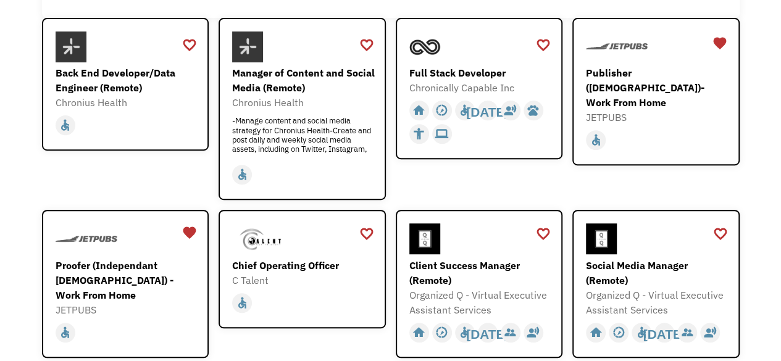
scroll to position [173, 0]
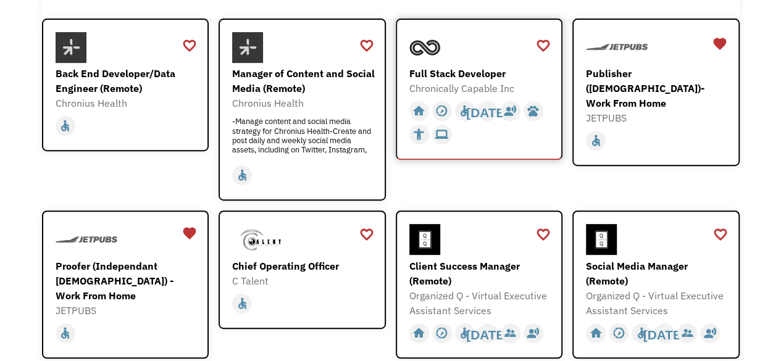
click at [462, 59] on div at bounding box center [480, 47] width 143 height 31
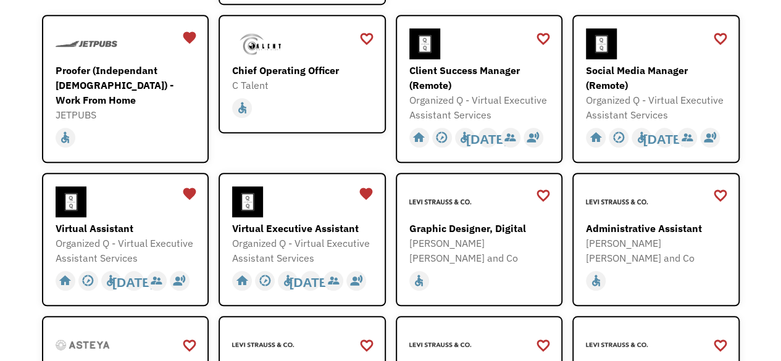
scroll to position [371, 0]
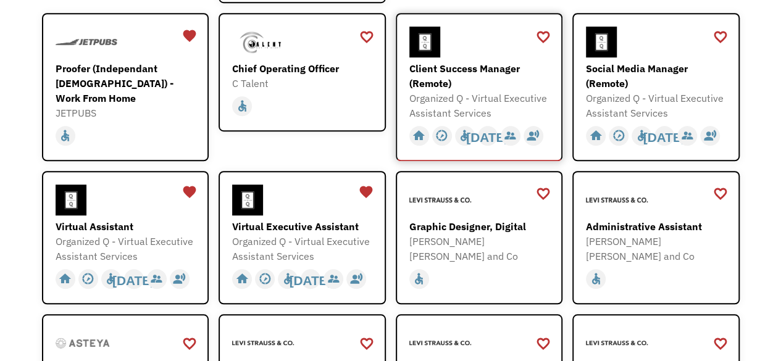
click at [453, 61] on div "Client Success Manager (Remote)" at bounding box center [480, 76] width 143 height 30
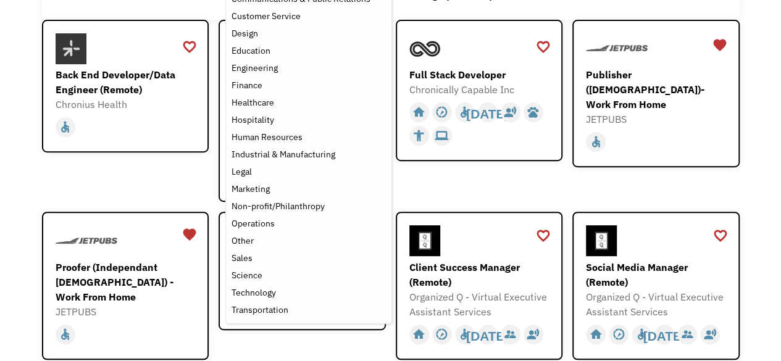
scroll to position [173, 0]
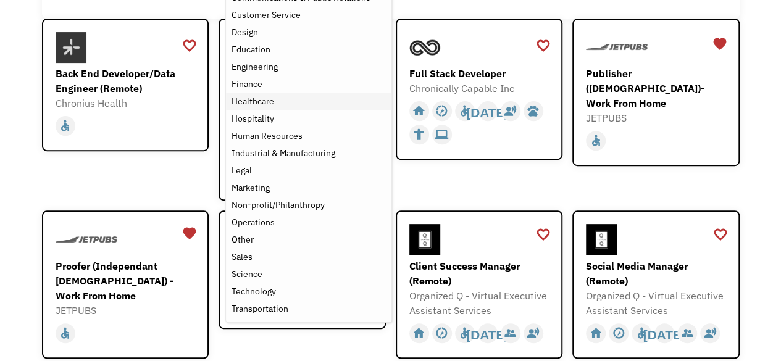
click at [256, 104] on div "Healthcare" at bounding box center [252, 101] width 43 height 15
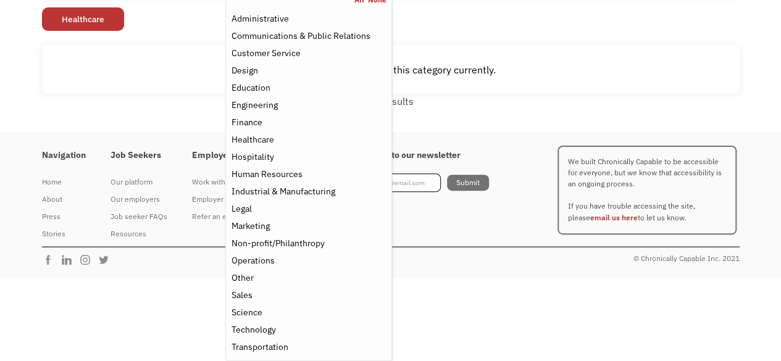
scroll to position [134, 0]
click at [1, 67] on div "Open job positions You have X liked items Search search Filter by category Admi…" at bounding box center [390, 25] width 781 height 216
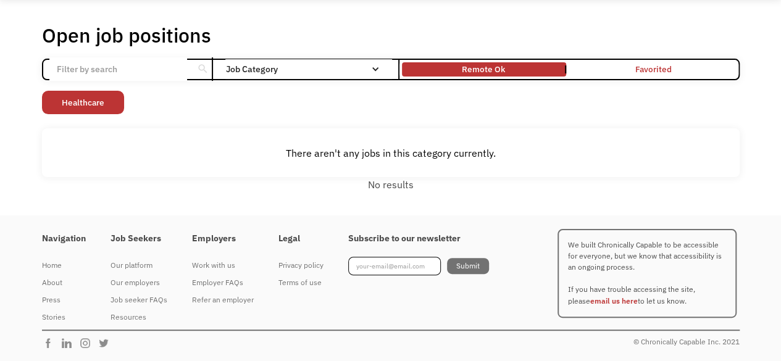
scroll to position [50, 0]
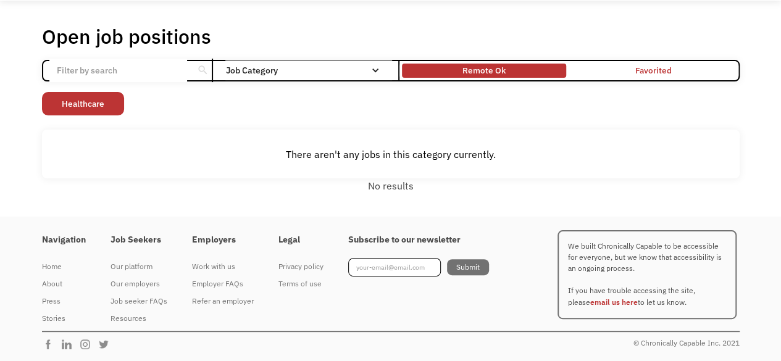
click at [466, 70] on div "Remote Ok" at bounding box center [484, 70] width 43 height 15
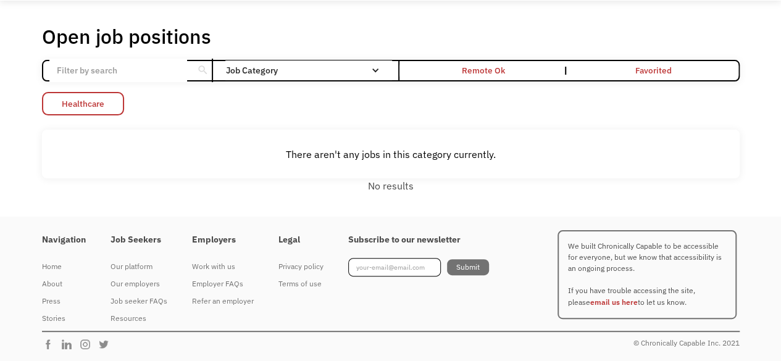
click at [120, 105] on link "Healthcare" at bounding box center [83, 103] width 82 height 23
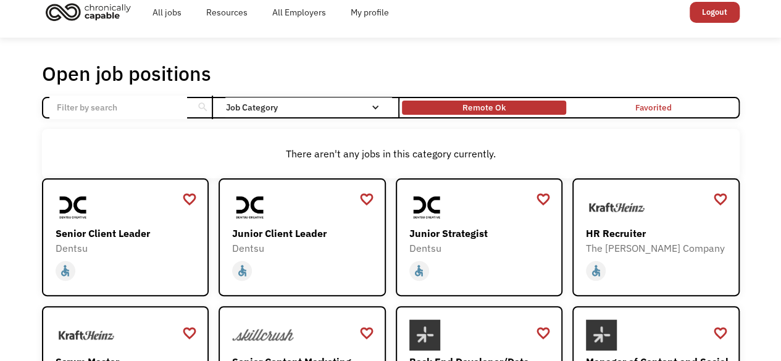
click at [472, 112] on div "Remote Ok" at bounding box center [484, 107] width 43 height 15
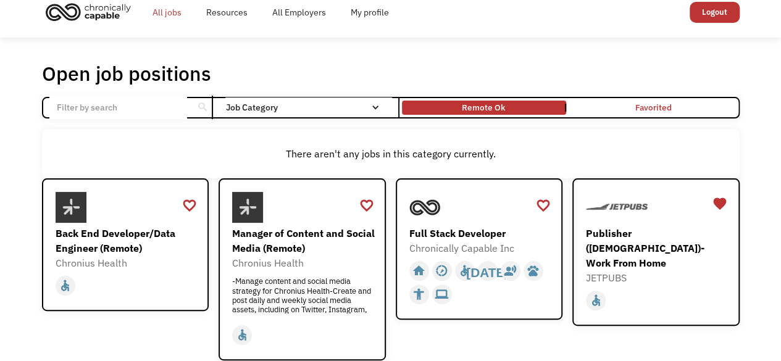
click at [159, 3] on link "All jobs" at bounding box center [167, 13] width 54 height 40
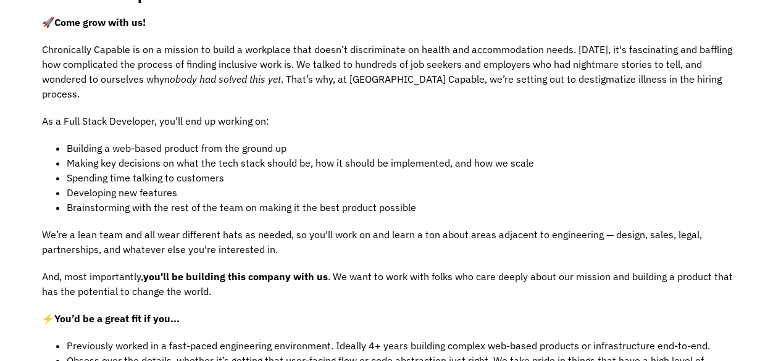
scroll to position [272, 0]
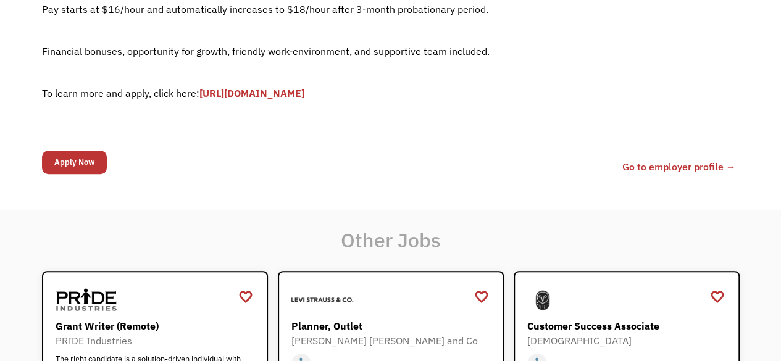
scroll to position [395, 0]
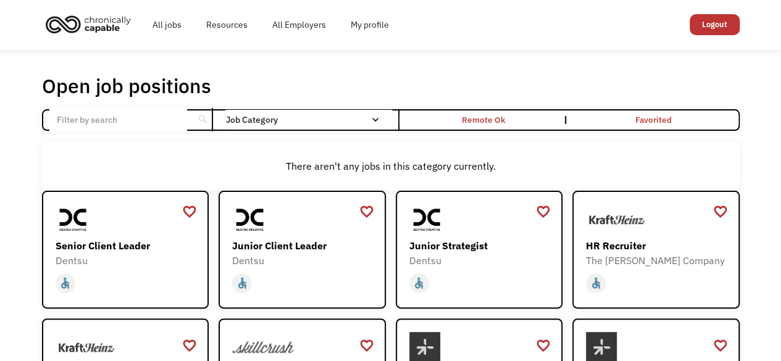
scroll to position [25, 0]
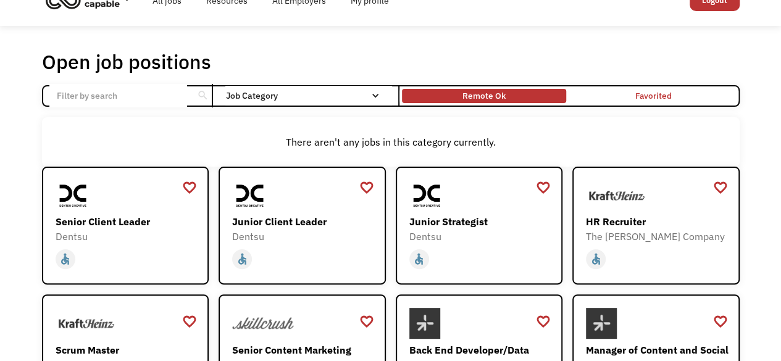
click at [478, 96] on div "Remote Ok" at bounding box center [484, 95] width 43 height 15
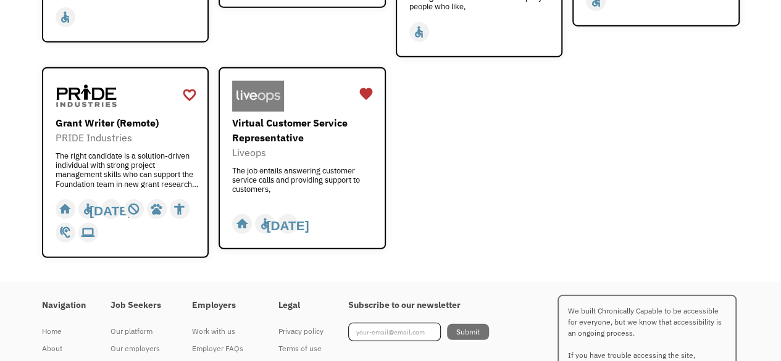
scroll to position [1606, 0]
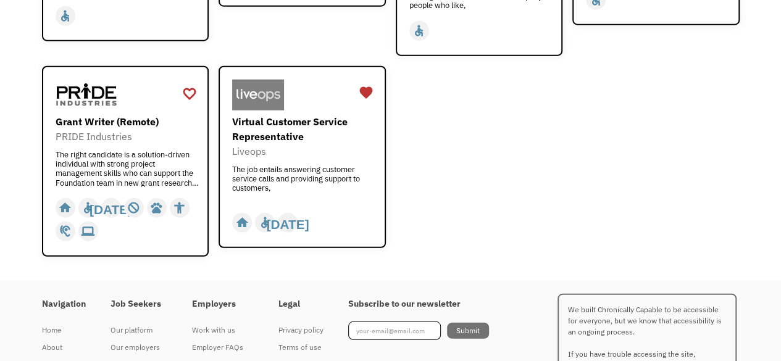
click at [141, 358] on div "Job seeker FAQs" at bounding box center [139, 365] width 57 height 15
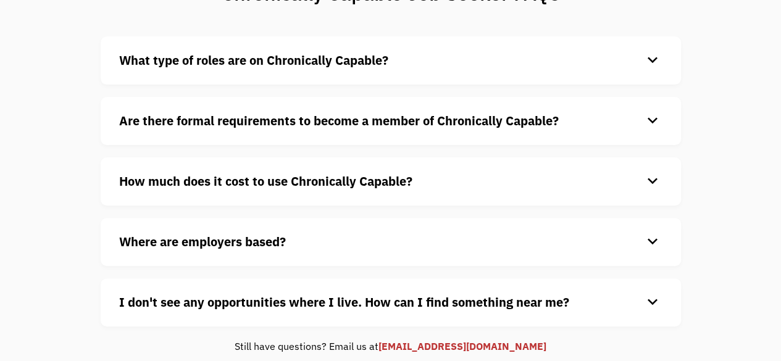
scroll to position [148, 0]
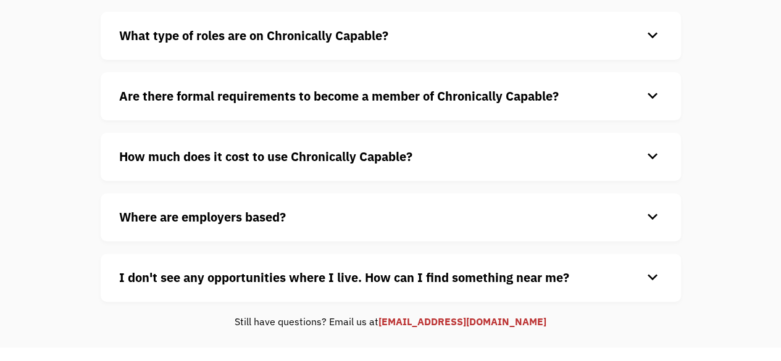
click at [468, 30] on h4 "What type of roles are on Chronically Capable?" at bounding box center [381, 36] width 524 height 19
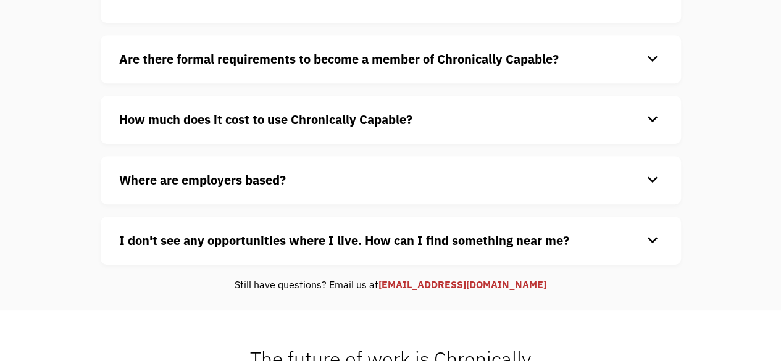
scroll to position [445, 0]
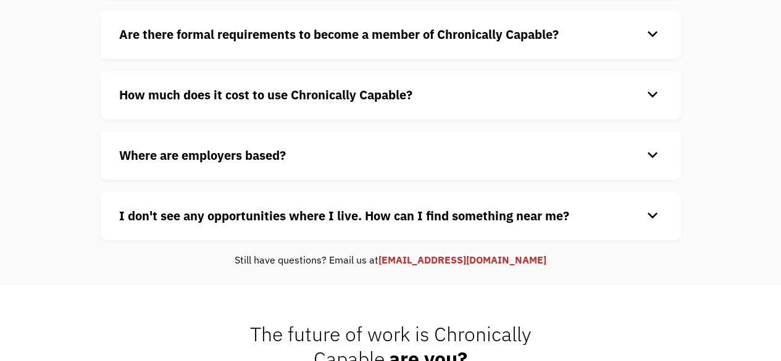
click at [643, 33] on div "keyboard_arrow_down" at bounding box center [653, 34] width 20 height 19
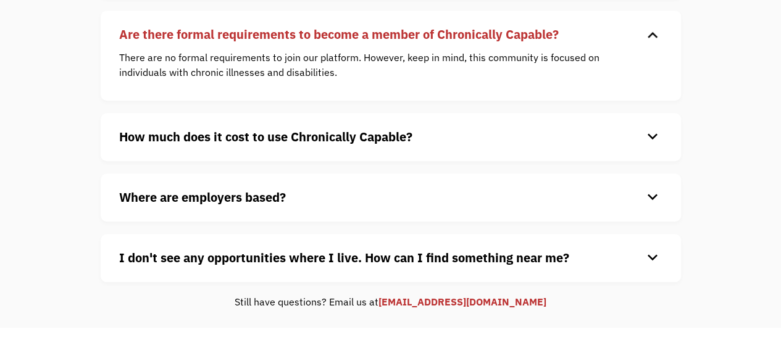
click at [420, 202] on h4 "Where are employers based?" at bounding box center [381, 197] width 524 height 19
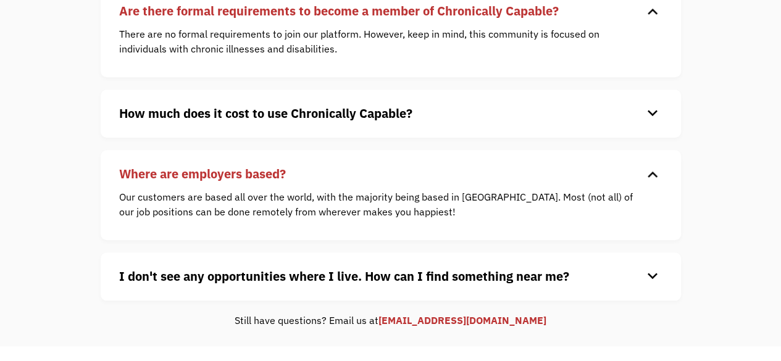
scroll to position [469, 0]
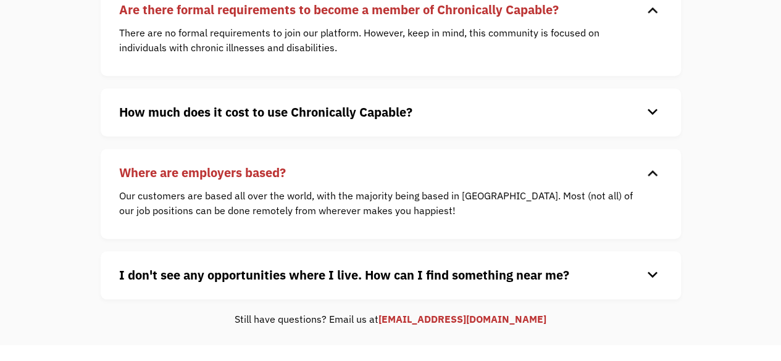
click at [254, 285] on div "I don't see any opportunities where I live. How can I find something near me? k…" at bounding box center [391, 275] width 581 height 48
click at [651, 275] on div "keyboard_arrow_down" at bounding box center [653, 275] width 20 height 19
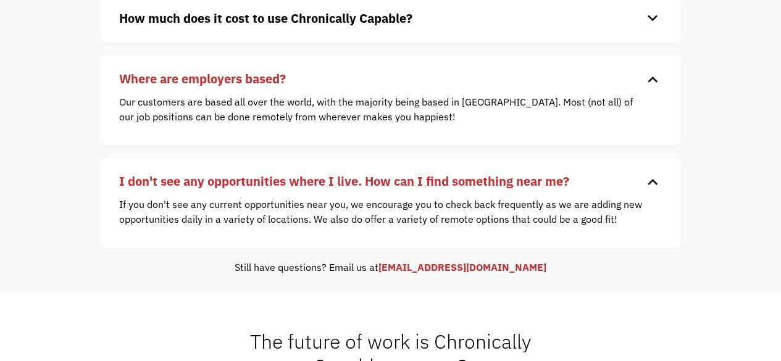
scroll to position [568, 0]
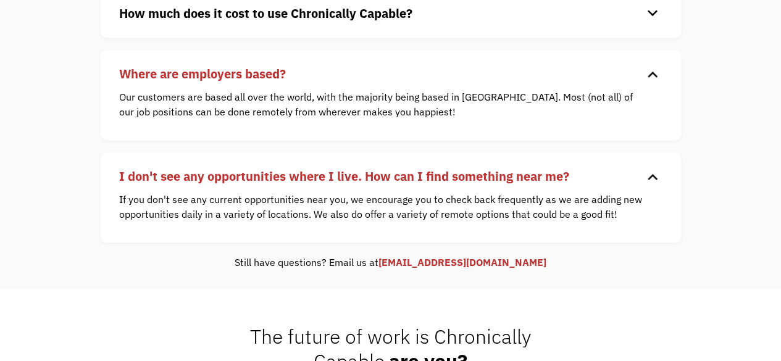
click at [660, 67] on div "keyboard_arrow_down" at bounding box center [653, 74] width 20 height 19
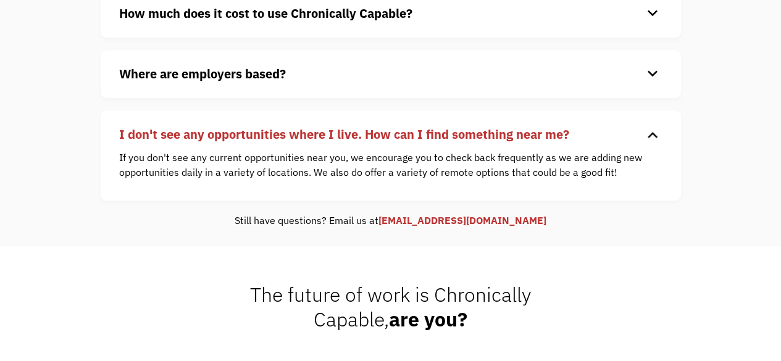
click at [660, 67] on div "keyboard_arrow_down" at bounding box center [653, 74] width 20 height 19
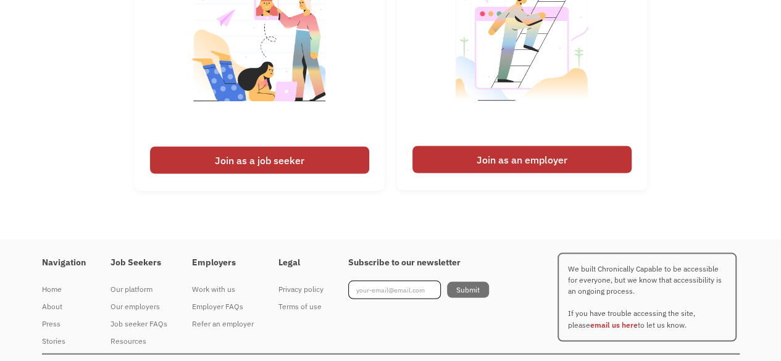
scroll to position [1028, 0]
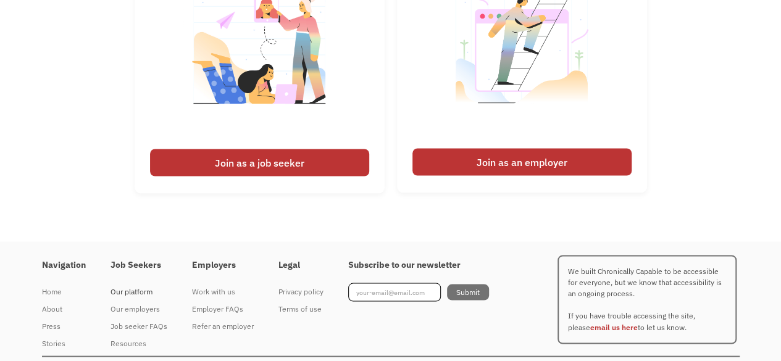
click at [136, 288] on div "Our platform" at bounding box center [139, 291] width 57 height 15
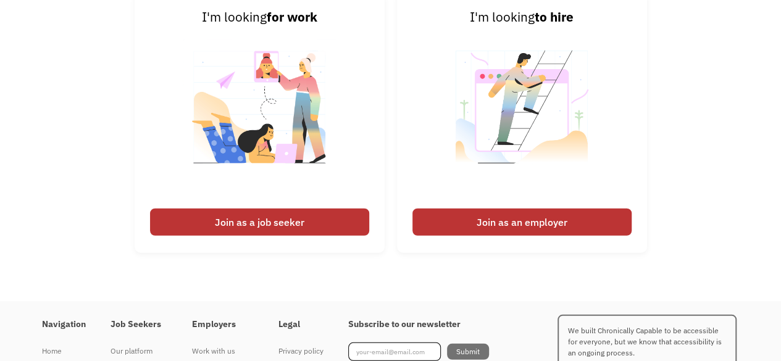
scroll to position [1702, 0]
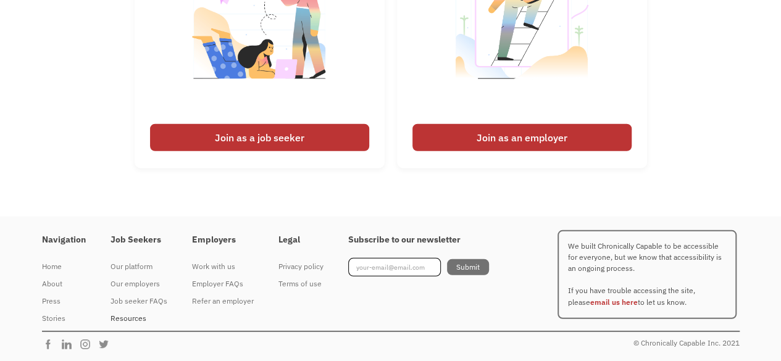
click at [122, 317] on div "Resources" at bounding box center [139, 318] width 57 height 15
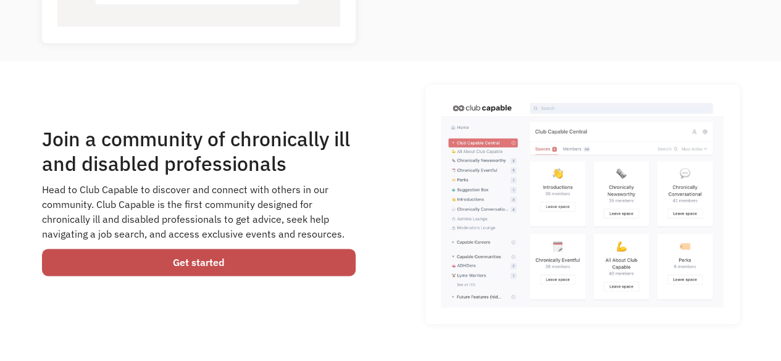
scroll to position [738, 0]
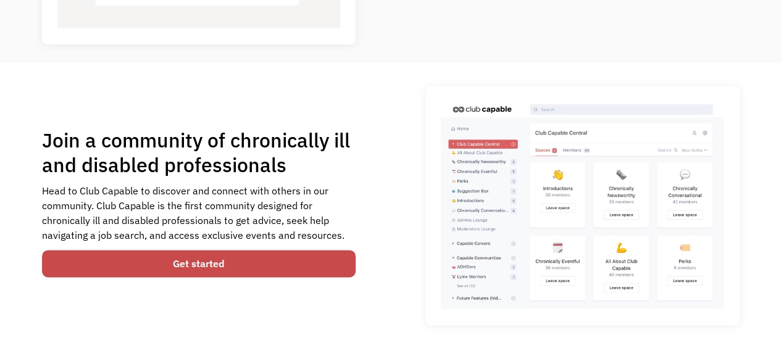
click at [167, 264] on link "Get started" at bounding box center [199, 263] width 314 height 27
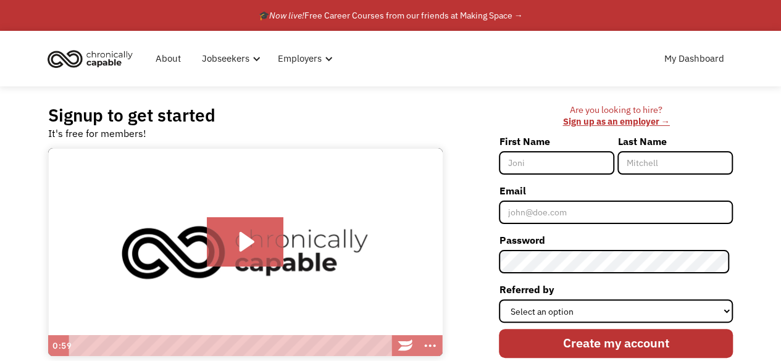
click at [481, 104] on div "Signup to get started It's free for members! Click for sound @keyframes VOLUME_…" at bounding box center [391, 255] width 723 height 339
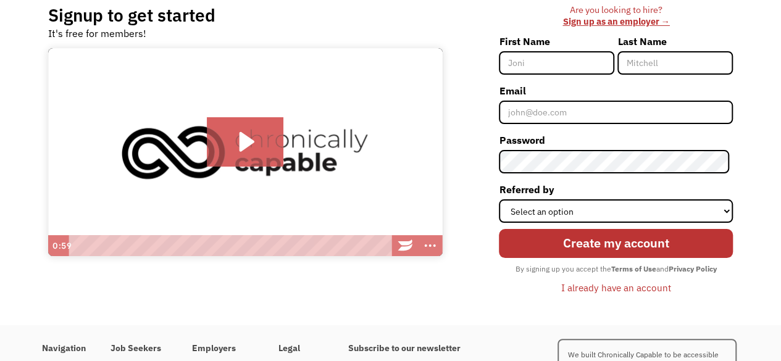
scroll to position [99, 0]
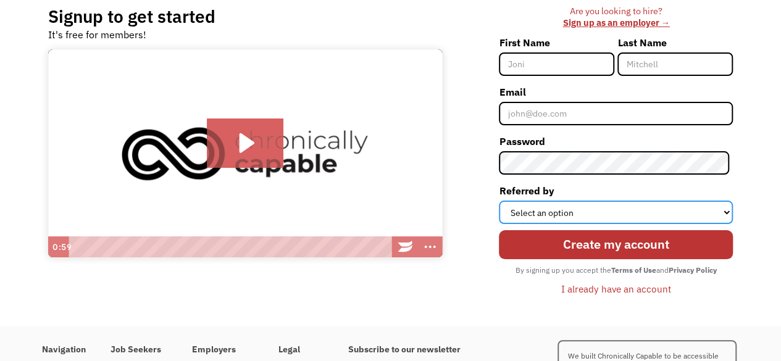
click at [524, 214] on select "Select an option Instagram Facebook Twitter Search Engine News Article Word of …" at bounding box center [616, 212] width 234 height 23
select select "Other"
click at [503, 201] on select "Select an option Instagram Facebook Twitter Search Engine News Article Word of …" at bounding box center [616, 212] width 234 height 23
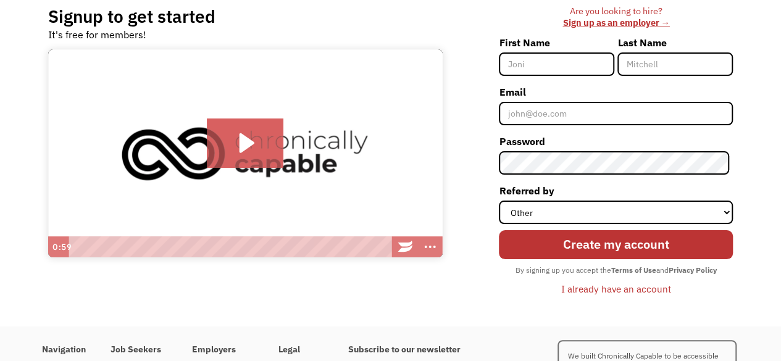
click at [526, 69] on input "First Name" at bounding box center [556, 63] width 115 height 23
type input "Kirsten"
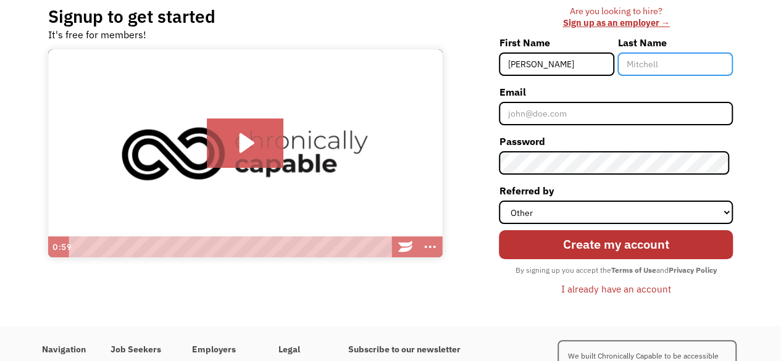
type input "Campagne"
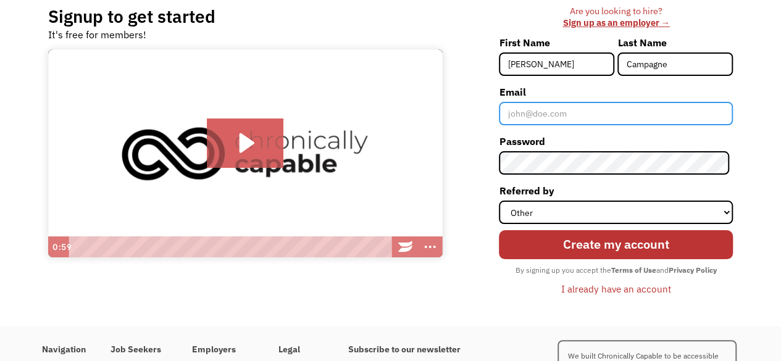
click at [537, 111] on input "Email" at bounding box center [616, 113] width 234 height 23
type input "kcampagne@yahoo.com"
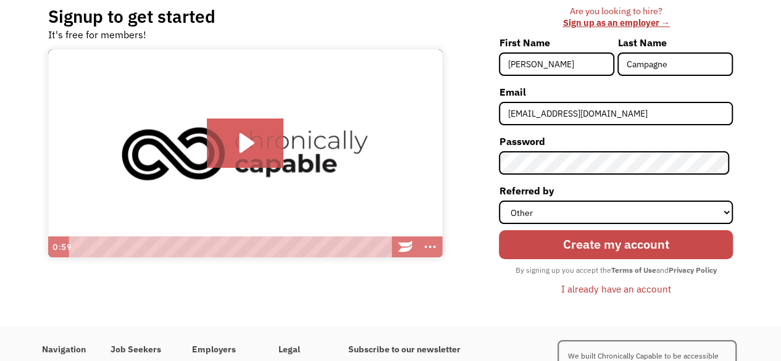
click at [551, 241] on input "Create my account" at bounding box center [616, 244] width 234 height 29
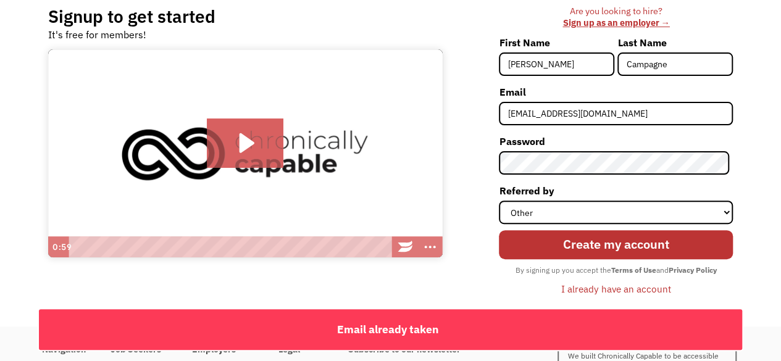
click at [498, 290] on div "Are you looking to hire? ‍ Sign up as an employer → First Name Kirsten Last Nam…" at bounding box center [594, 157] width 279 height 303
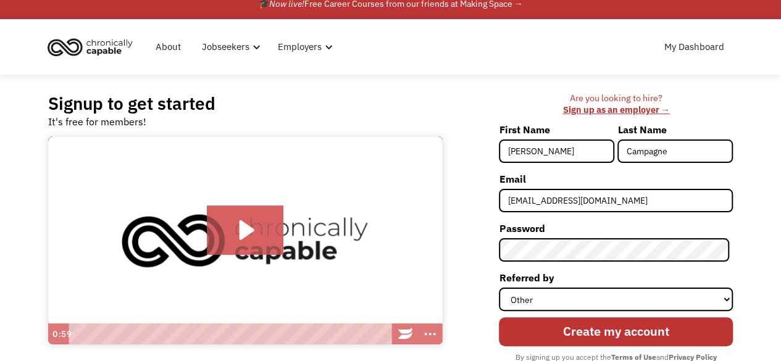
scroll to position [11, 0]
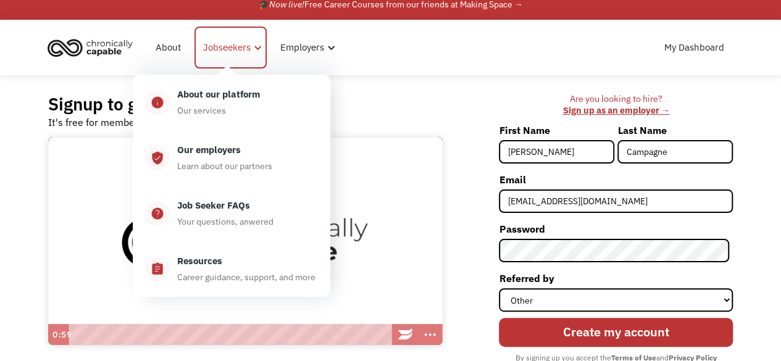
click at [248, 51] on div "Jobseekers" at bounding box center [227, 47] width 48 height 15
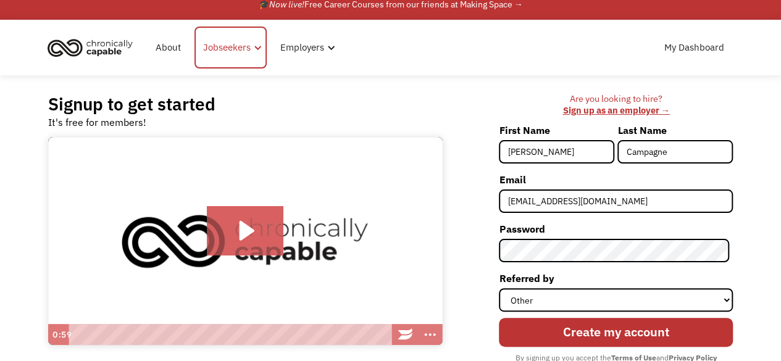
click at [258, 43] on div at bounding box center [257, 47] width 9 height 9
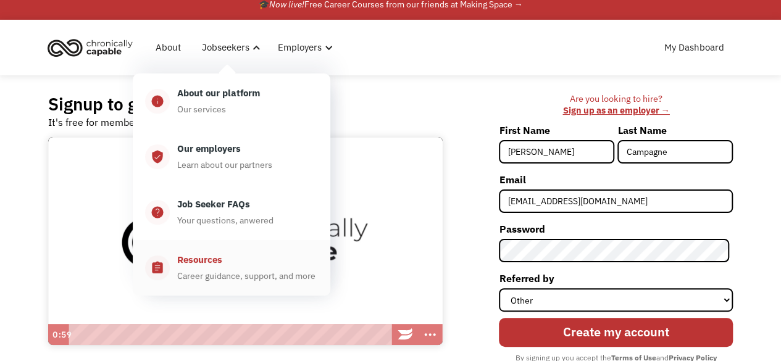
click at [226, 272] on div "Career guidance, support, and more" at bounding box center [246, 276] width 138 height 15
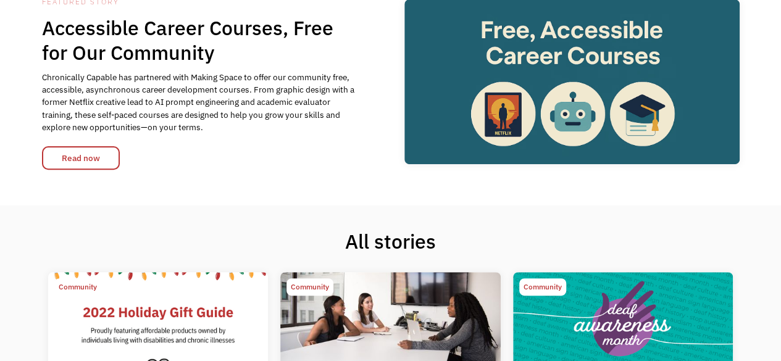
scroll to position [124, 0]
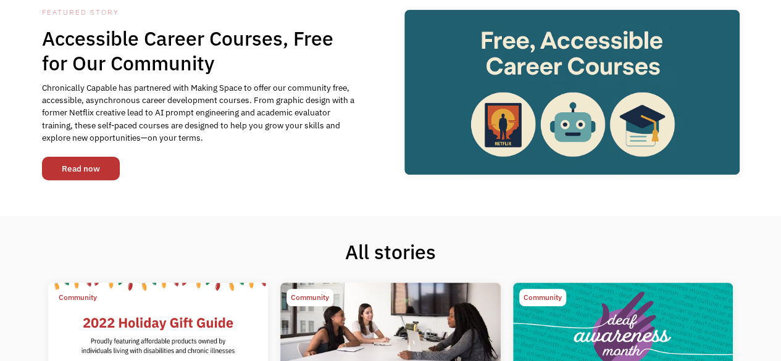
click at [75, 172] on link "Read now" at bounding box center [81, 168] width 78 height 23
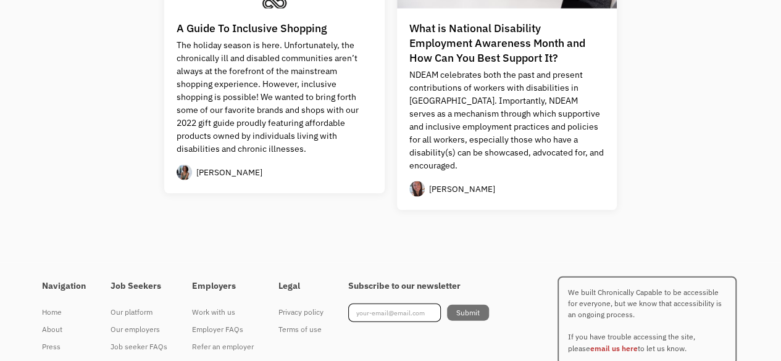
scroll to position [1253, 0]
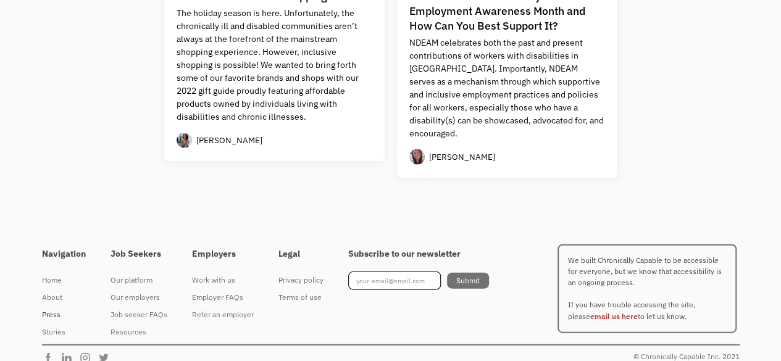
click at [55, 308] on div "Press" at bounding box center [64, 315] width 44 height 15
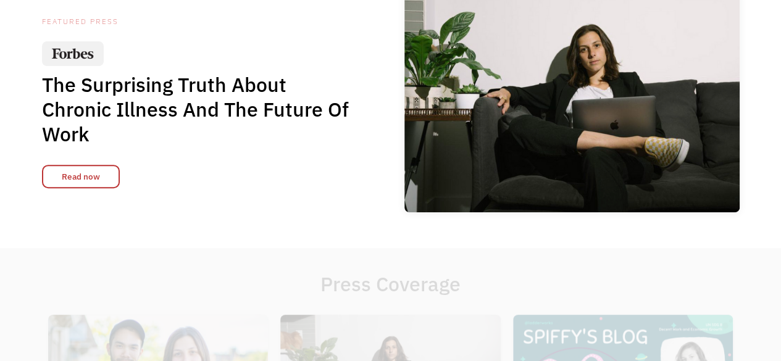
scroll to position [148, 0]
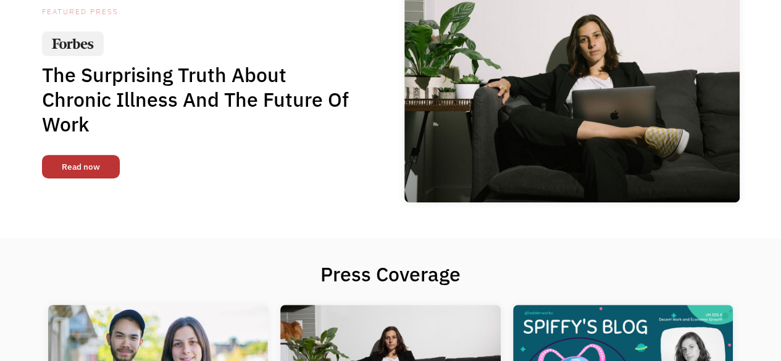
click at [78, 162] on link "Read now" at bounding box center [81, 166] width 78 height 23
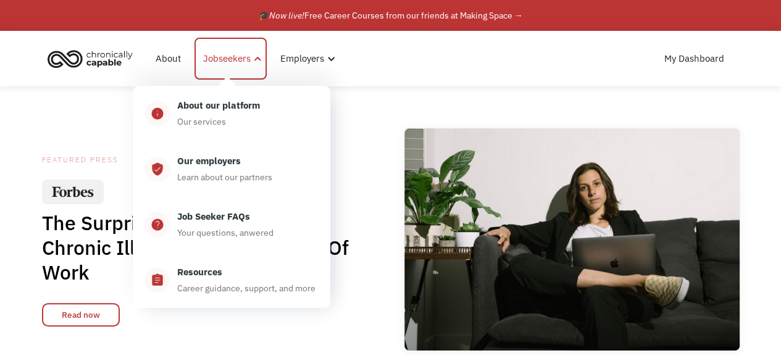
click at [245, 61] on div "Jobseekers" at bounding box center [227, 58] width 48 height 15
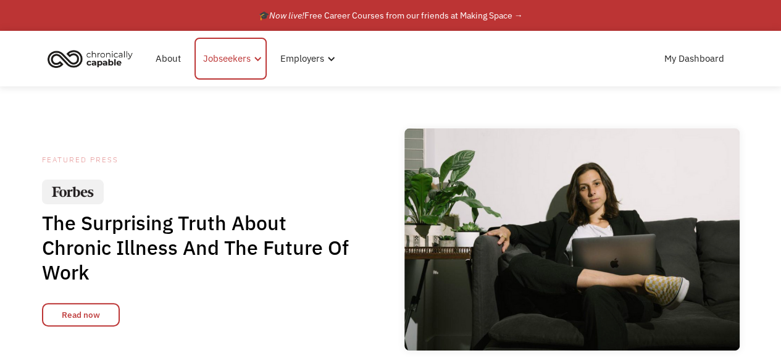
click at [218, 49] on div "Jobseekers" at bounding box center [231, 59] width 72 height 42
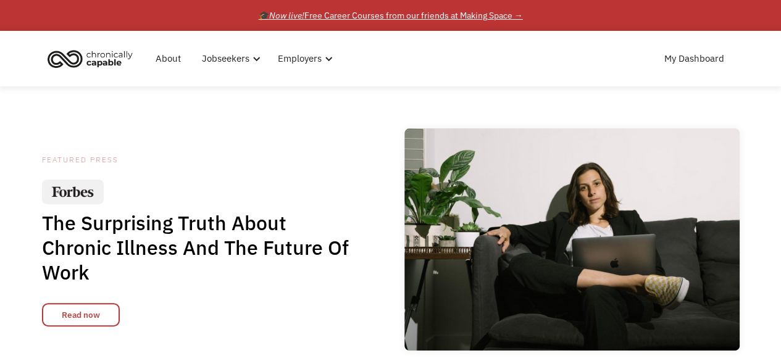
click at [482, 11] on div "🎓 Now live! Free Career Courses from our friends at Making Space →" at bounding box center [391, 15] width 264 height 15
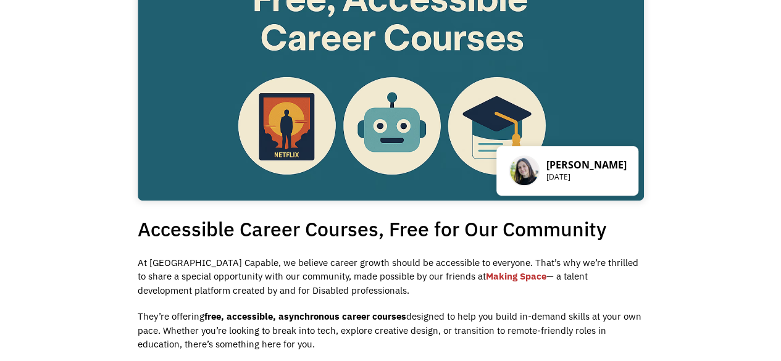
scroll to position [125, 0]
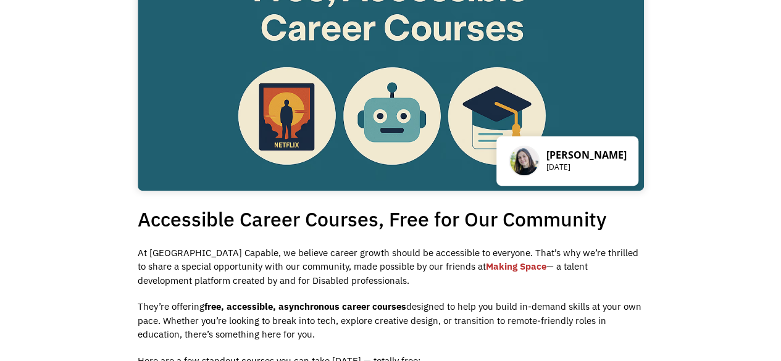
click at [486, 267] on link "Making Space" at bounding box center [516, 267] width 61 height 12
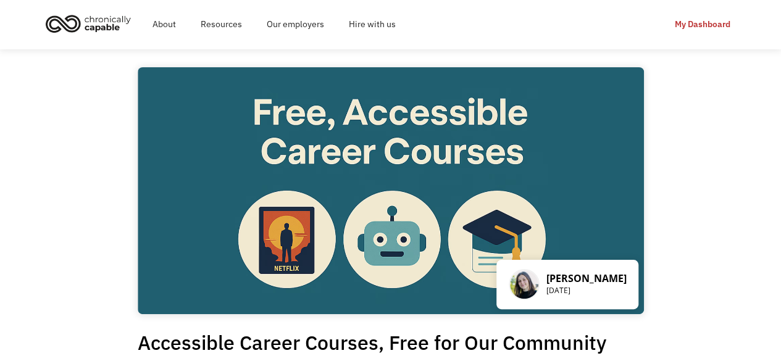
scroll to position [0, 0]
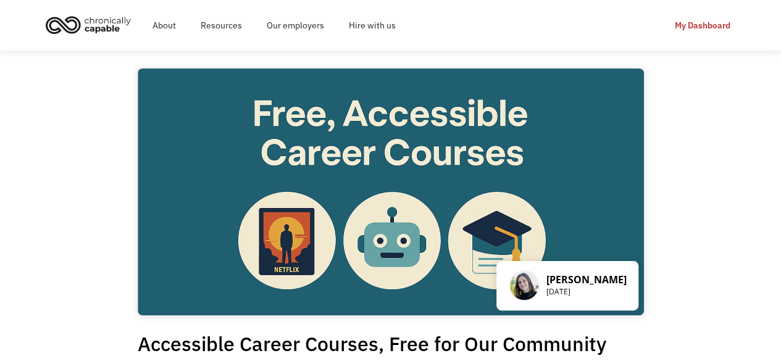
click at [91, 31] on img "home" at bounding box center [88, 24] width 93 height 27
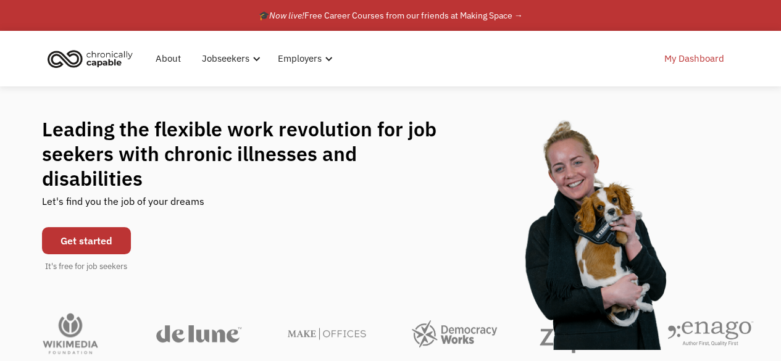
click at [687, 61] on link "My Dashboard" at bounding box center [694, 59] width 75 height 40
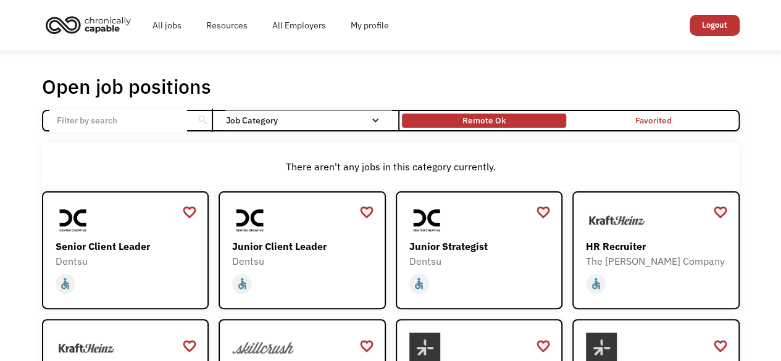
click at [490, 114] on div "Remote Ok" at bounding box center [484, 120] width 43 height 15
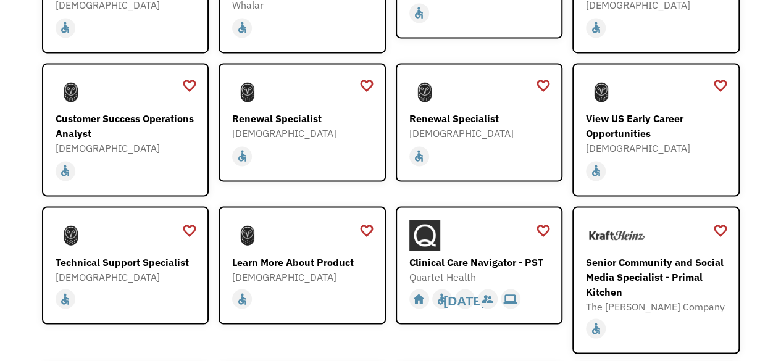
scroll to position [988, 0]
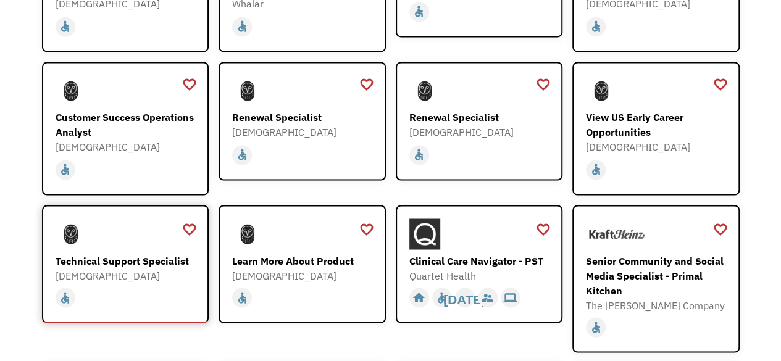
click at [159, 253] on div "Technical Support Specialist" at bounding box center [127, 260] width 143 height 15
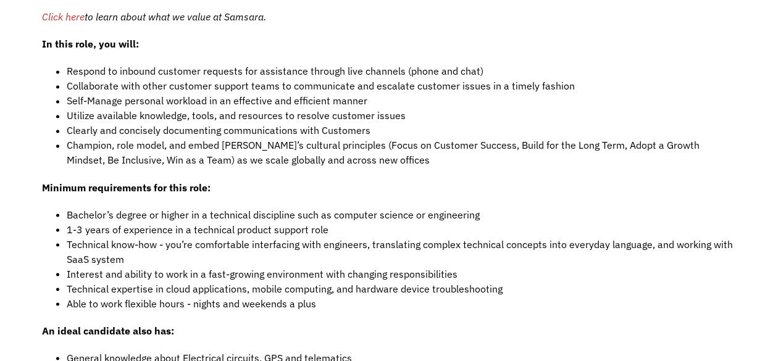
scroll to position [1038, 0]
